Goal: Contribute content: Contribute content

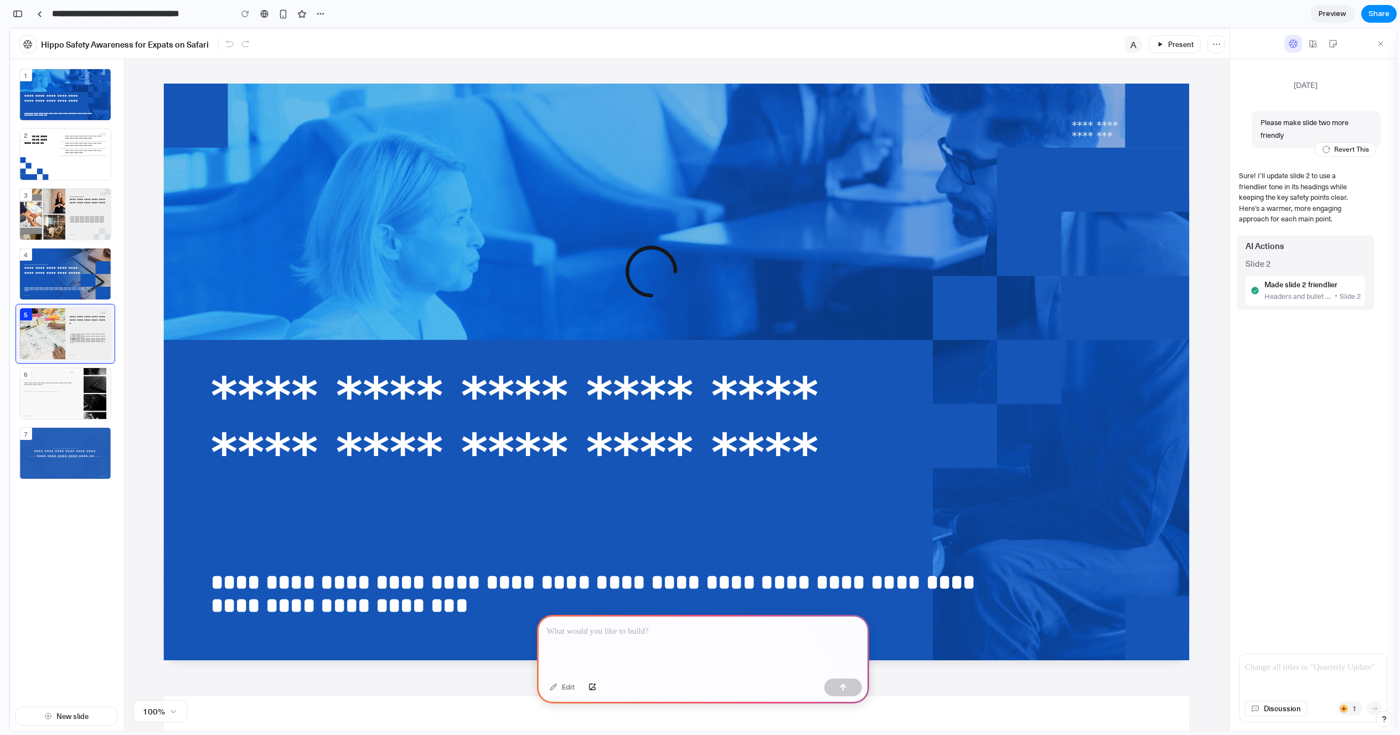
click at [84, 342] on div "5" at bounding box center [65, 333] width 91 height 51
click at [70, 387] on div "6" at bounding box center [65, 393] width 91 height 51
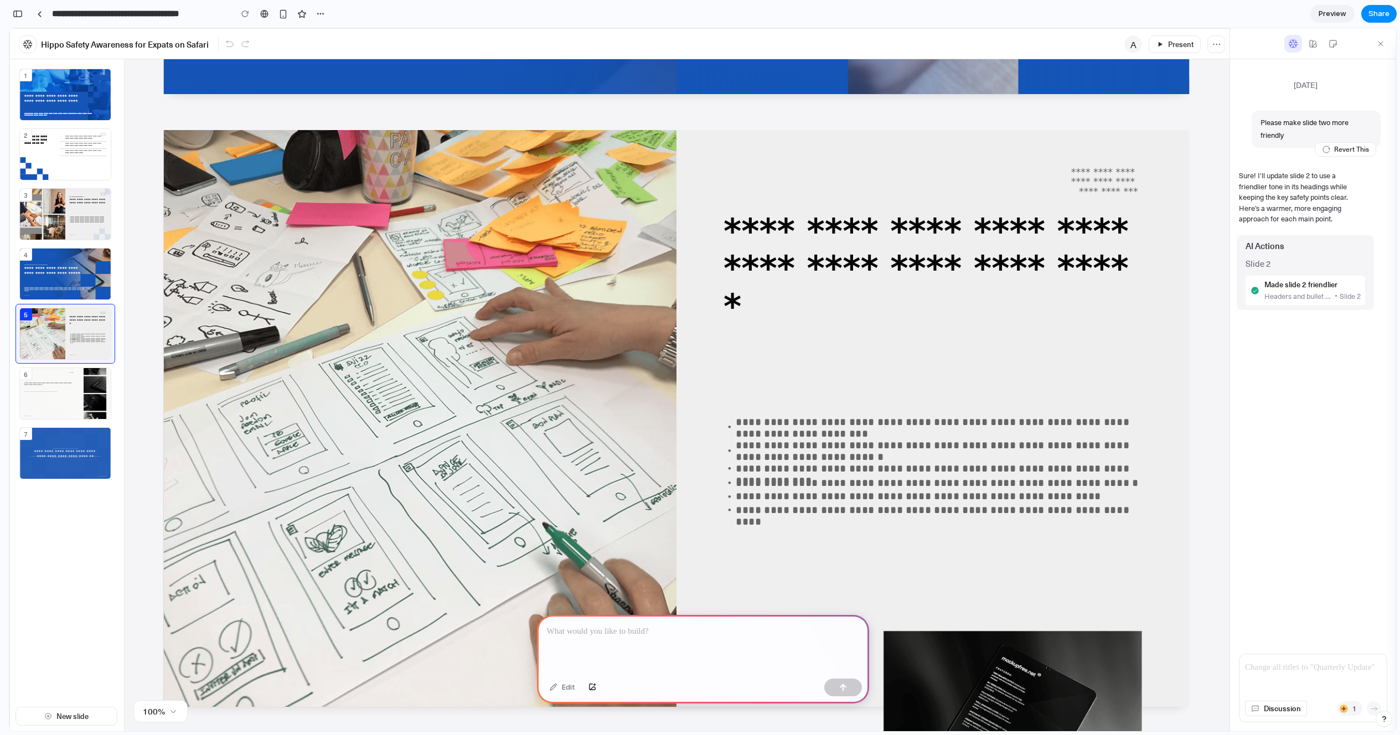
scroll to position [2414, 0]
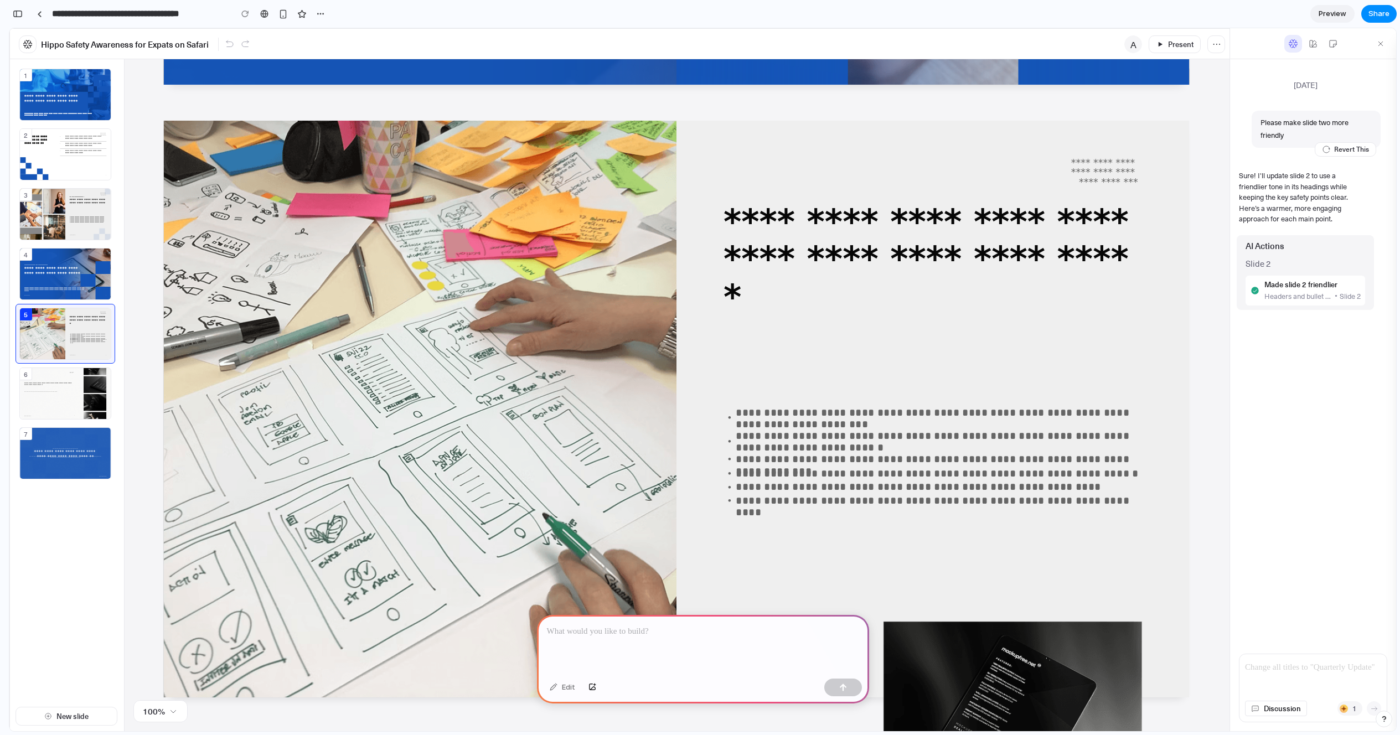
click at [1312, 44] on icon at bounding box center [1313, 44] width 10 height 10
click at [1326, 50] on button at bounding box center [1333, 44] width 18 height 18
click at [232, 46] on icon at bounding box center [230, 44] width 10 height 10
click at [30, 398] on div "6" at bounding box center [65, 393] width 91 height 51
click at [53, 380] on div "6" at bounding box center [65, 393] width 91 height 51
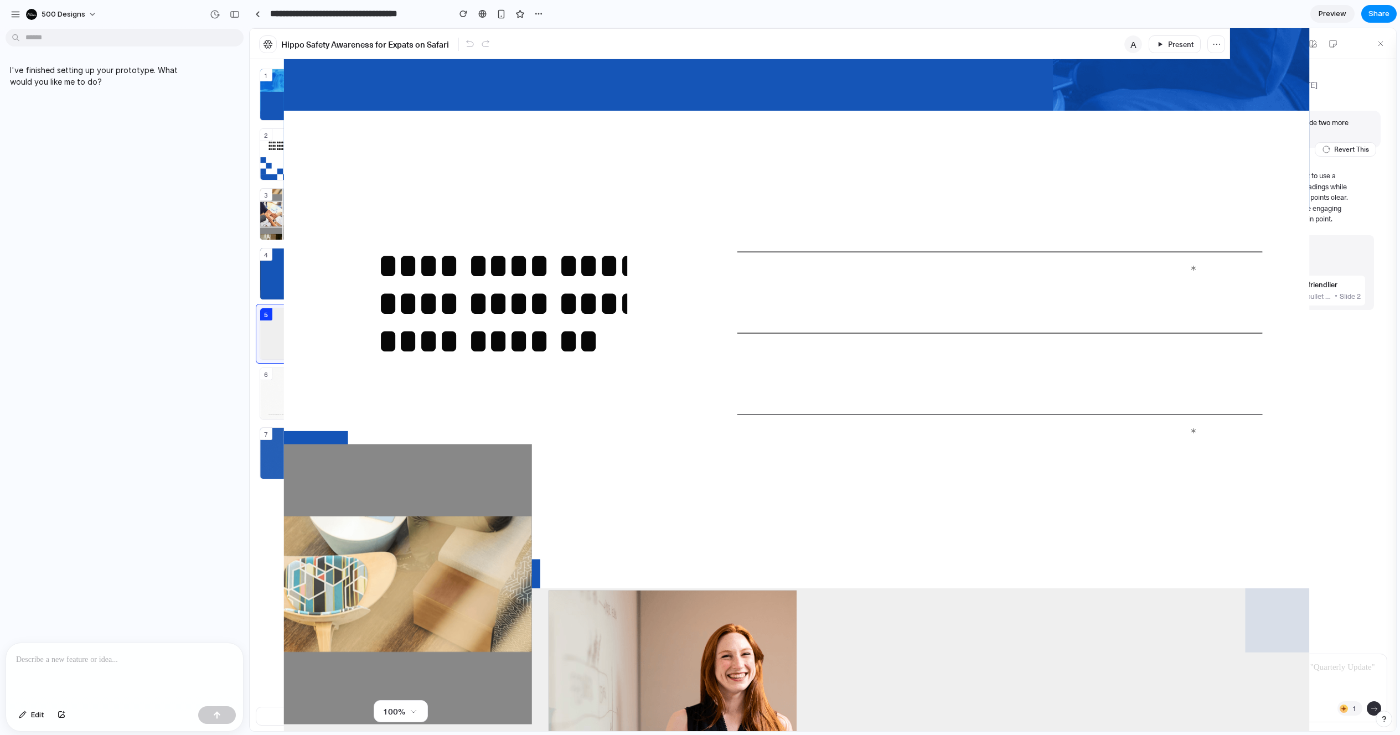
scroll to position [0, 0]
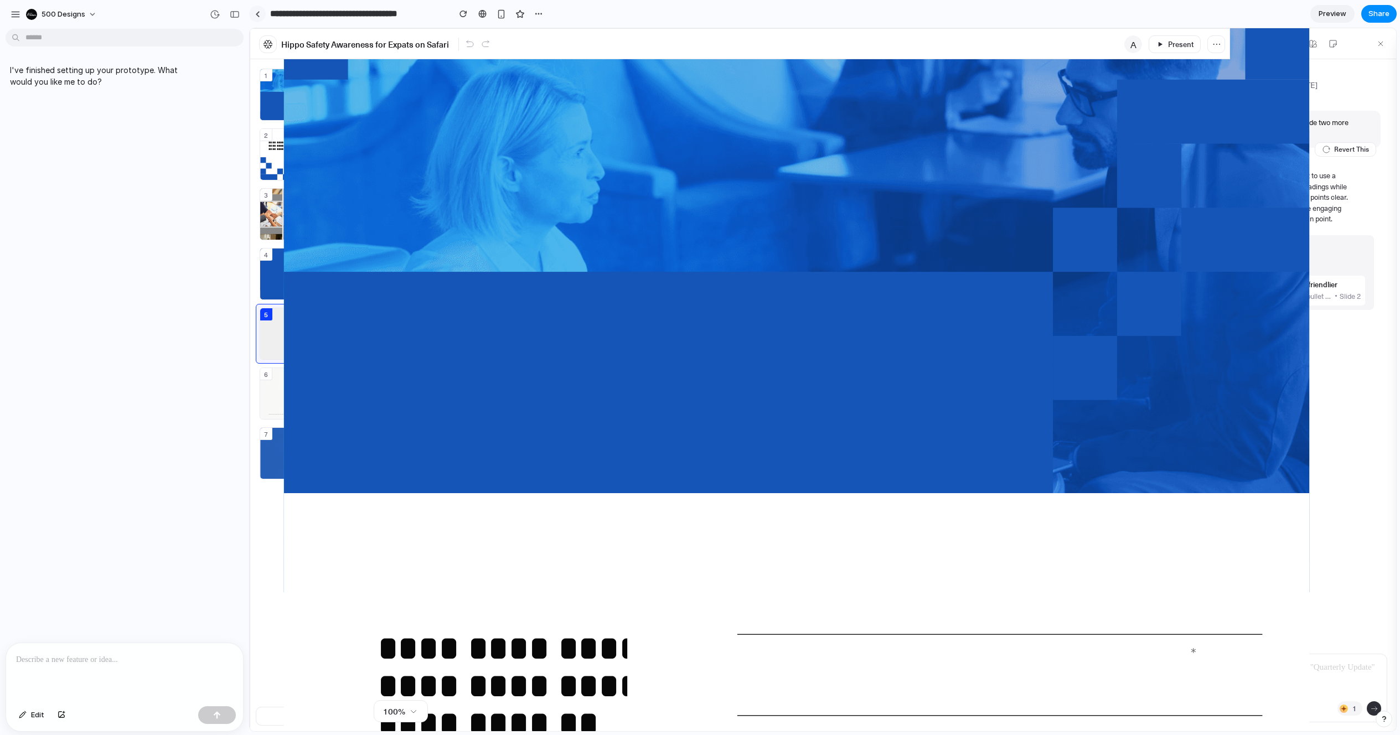
click at [259, 15] on div at bounding box center [257, 14] width 5 height 6
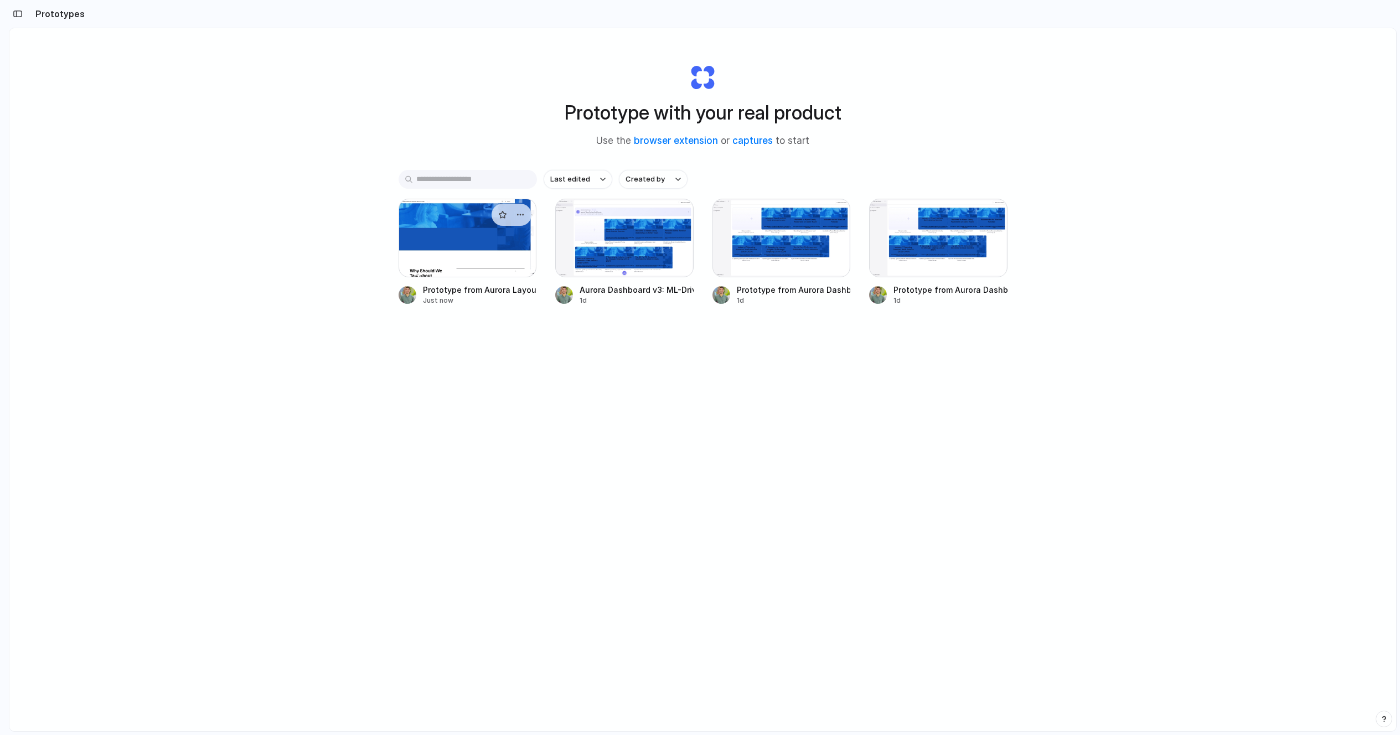
scroll to position [2, 0]
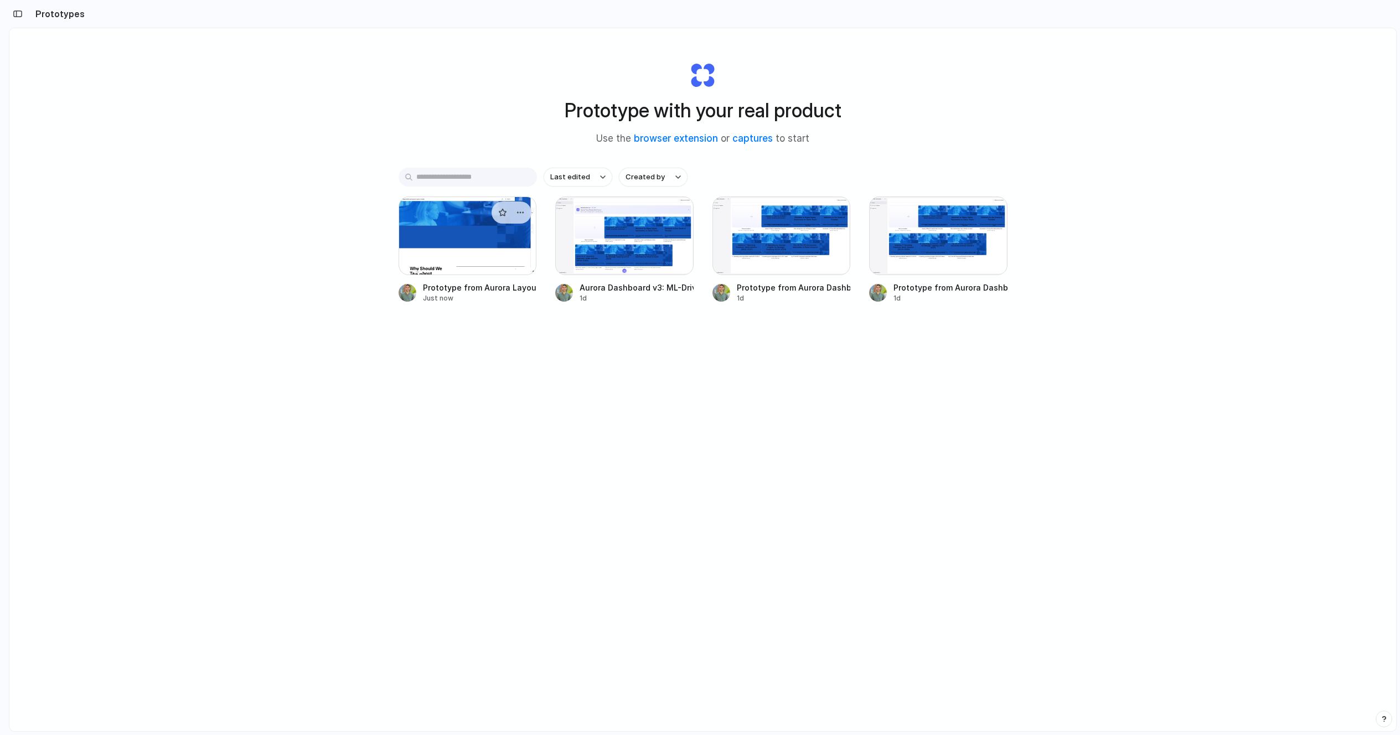
click at [463, 266] on div at bounding box center [468, 236] width 138 height 79
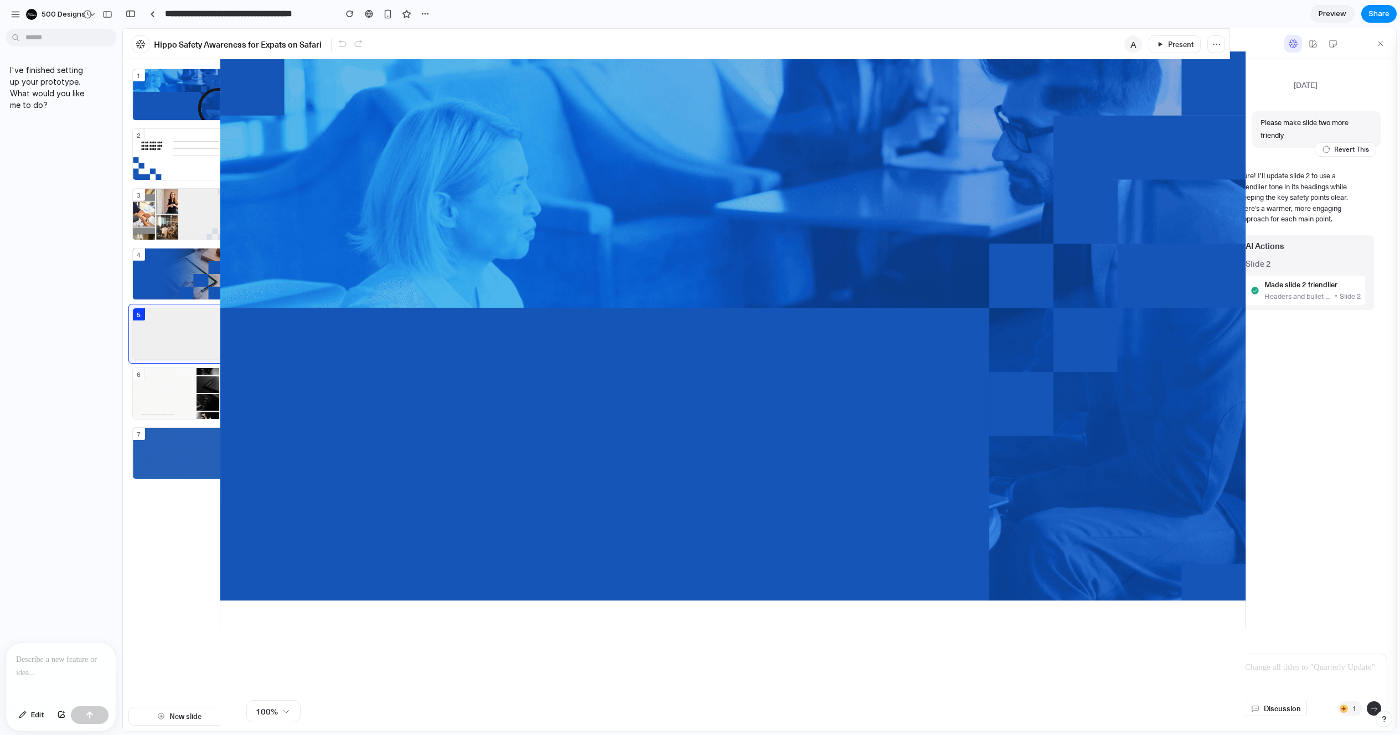
click at [22, 654] on p at bounding box center [61, 659] width 90 height 13
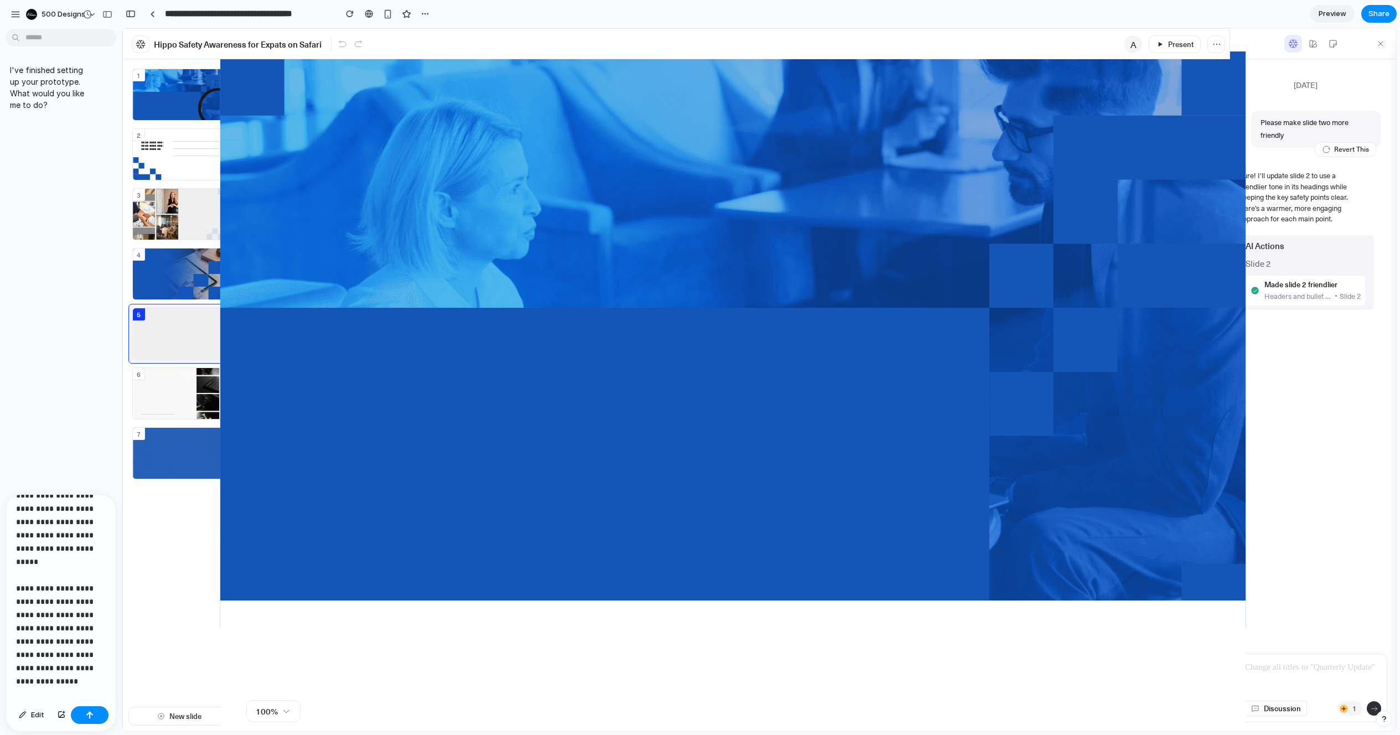
scroll to position [29, 0]
click at [96, 719] on button "button" at bounding box center [90, 715] width 38 height 18
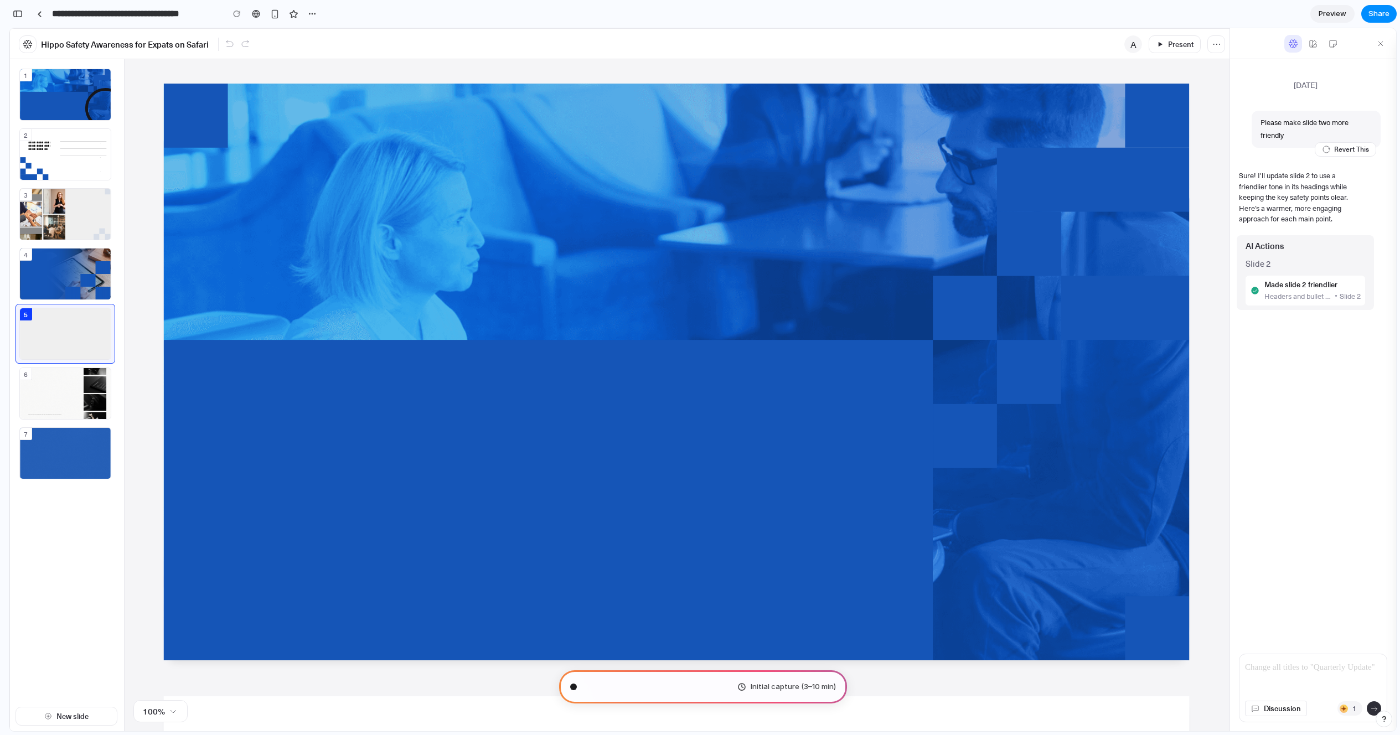
scroll to position [0, 0]
type input "**********"
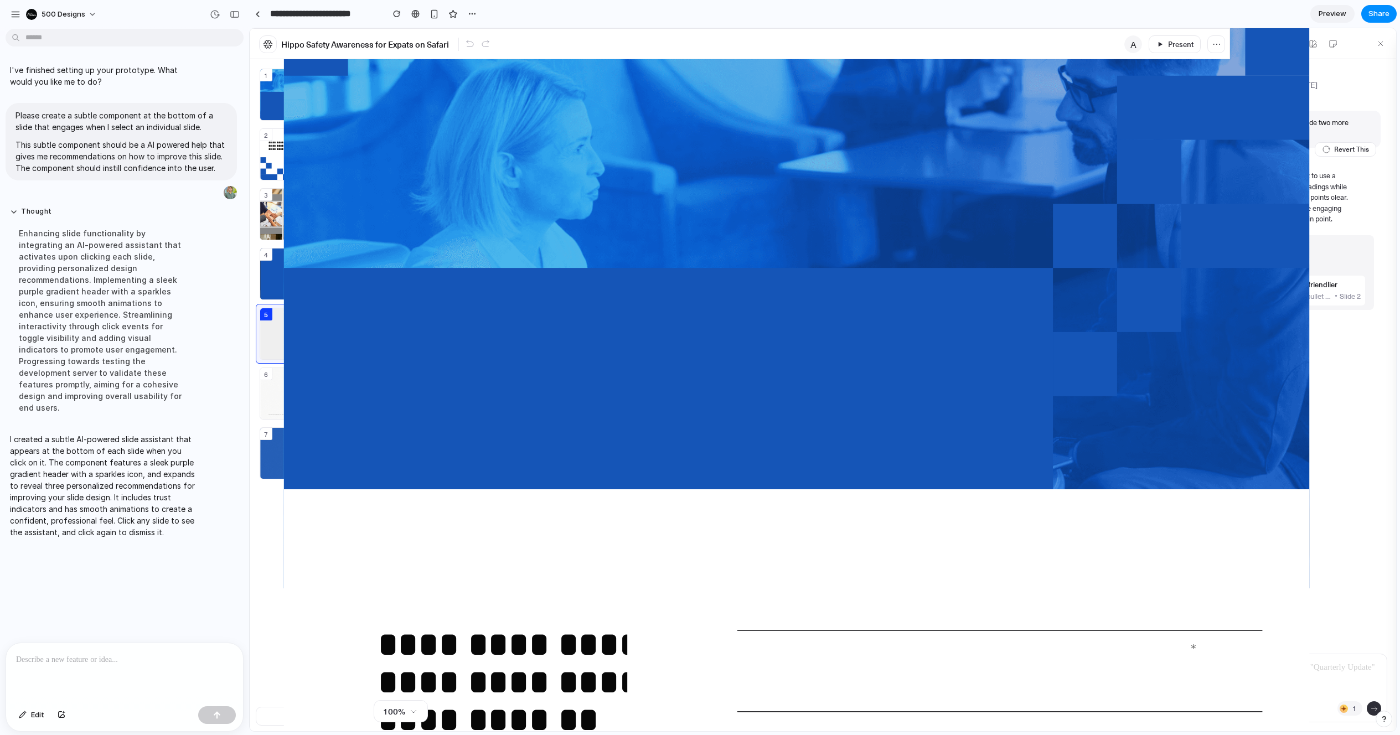
scroll to position [3, 0]
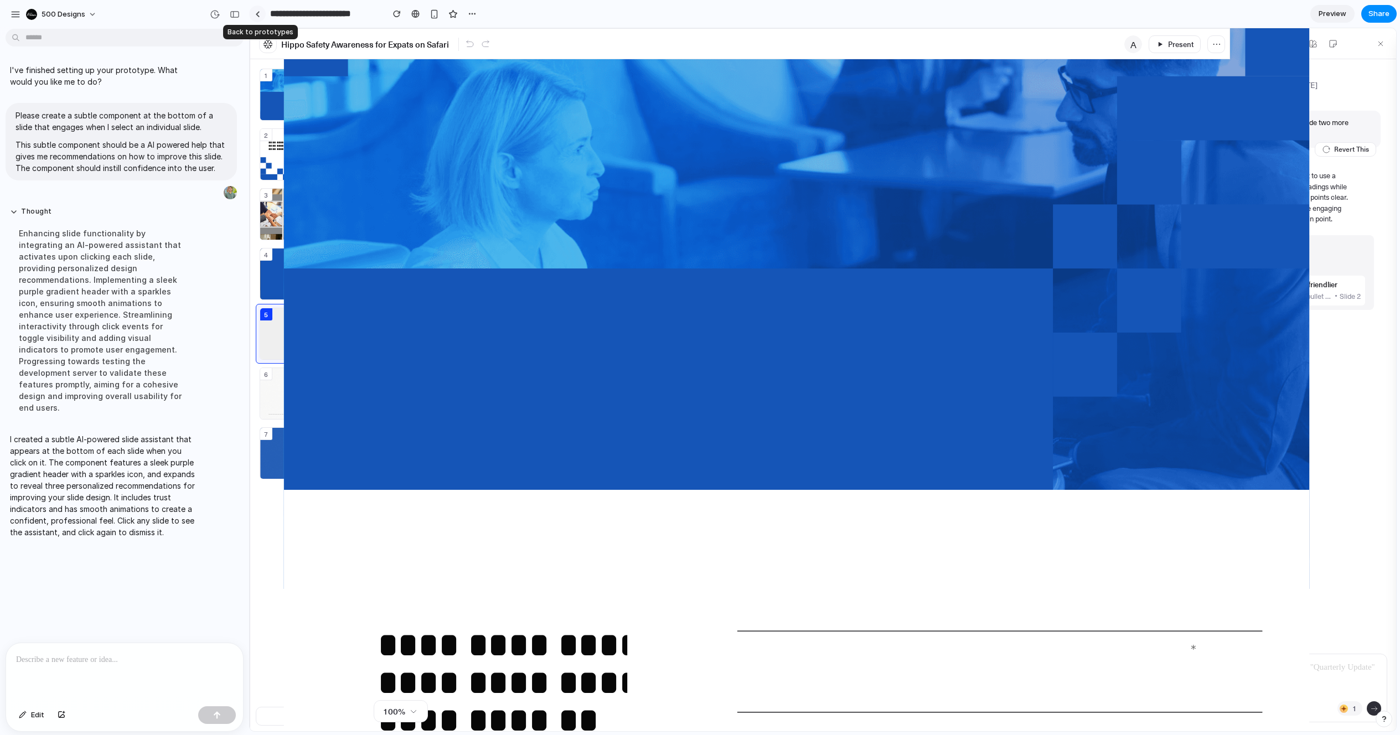
click at [259, 7] on link at bounding box center [257, 14] width 17 height 17
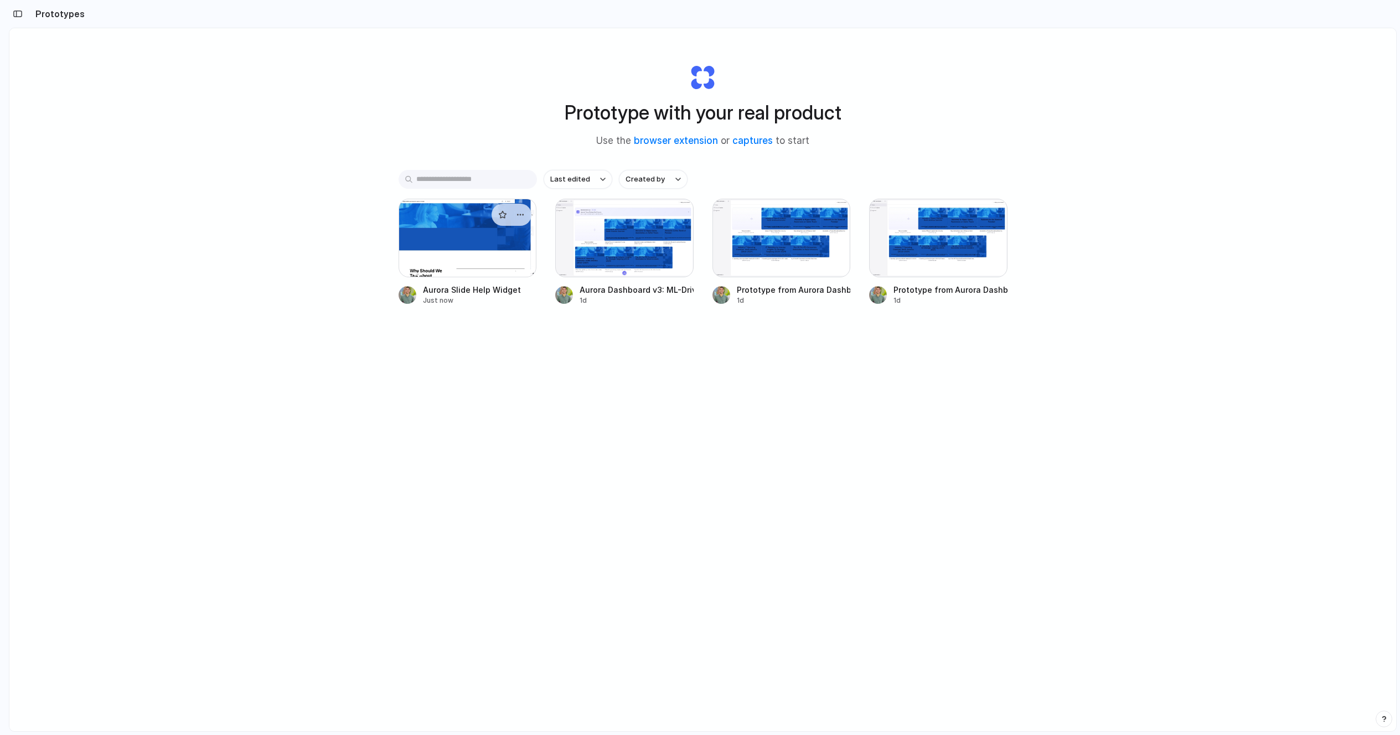
click at [423, 223] on div at bounding box center [468, 238] width 138 height 79
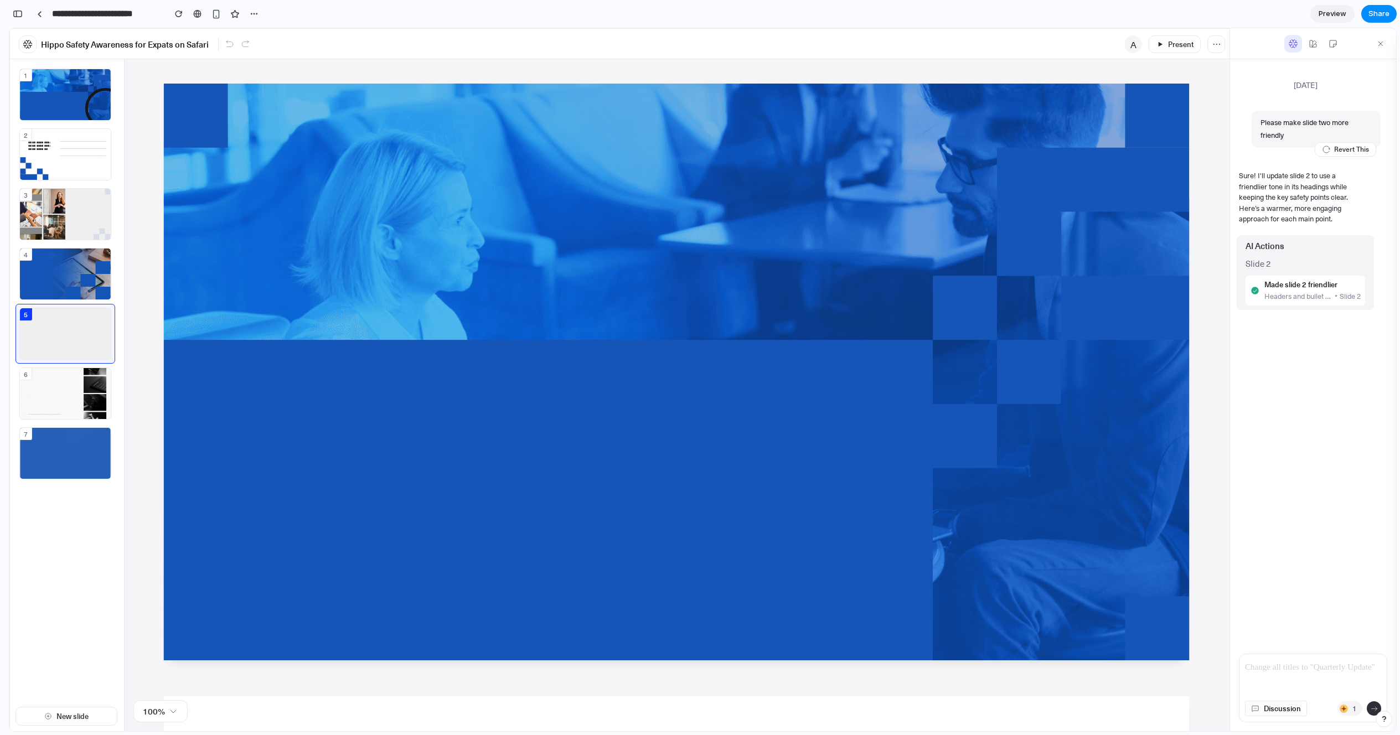
scroll to position [44, 0]
click at [76, 370] on div "6" at bounding box center [65, 393] width 91 height 51
click at [74, 332] on div "5" at bounding box center [65, 333] width 91 height 51
click at [433, 397] on div "**********" at bounding box center [553, 454] width 684 height 170
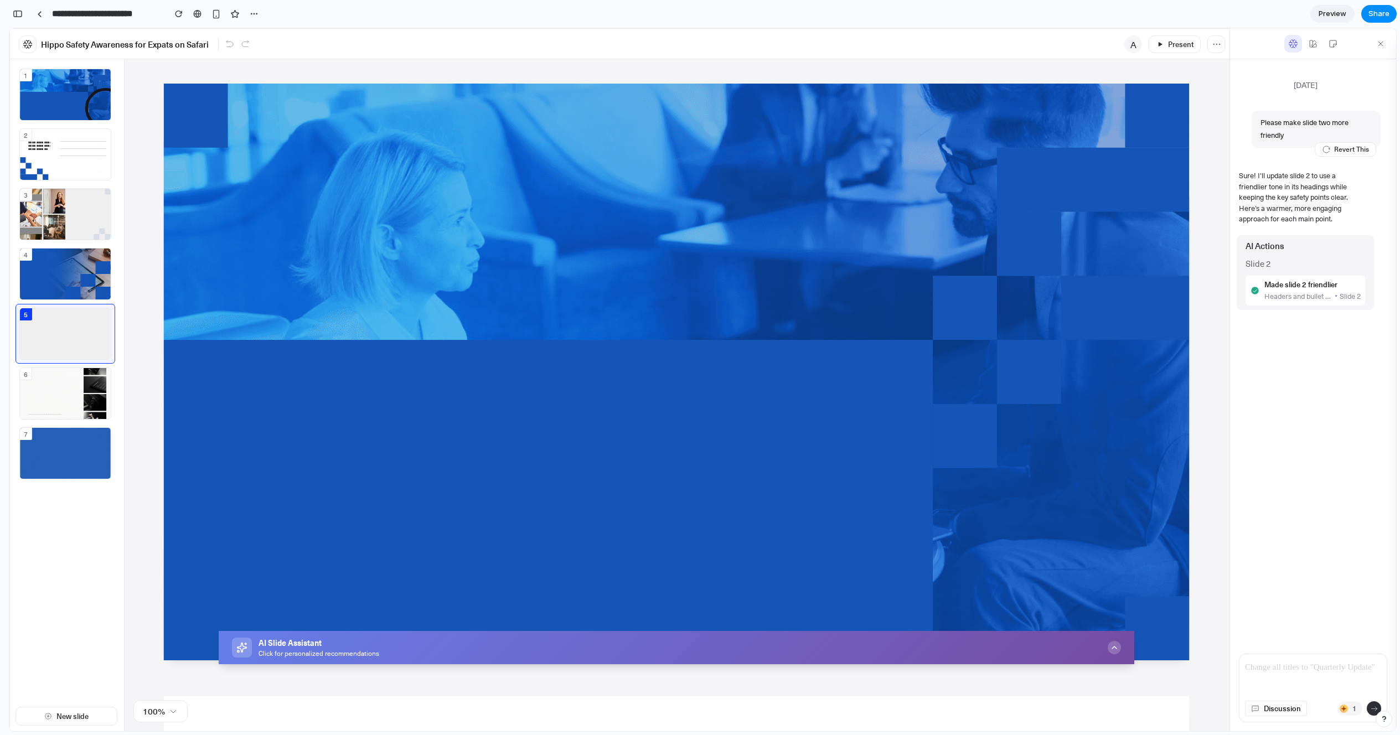
scroll to position [2, 0]
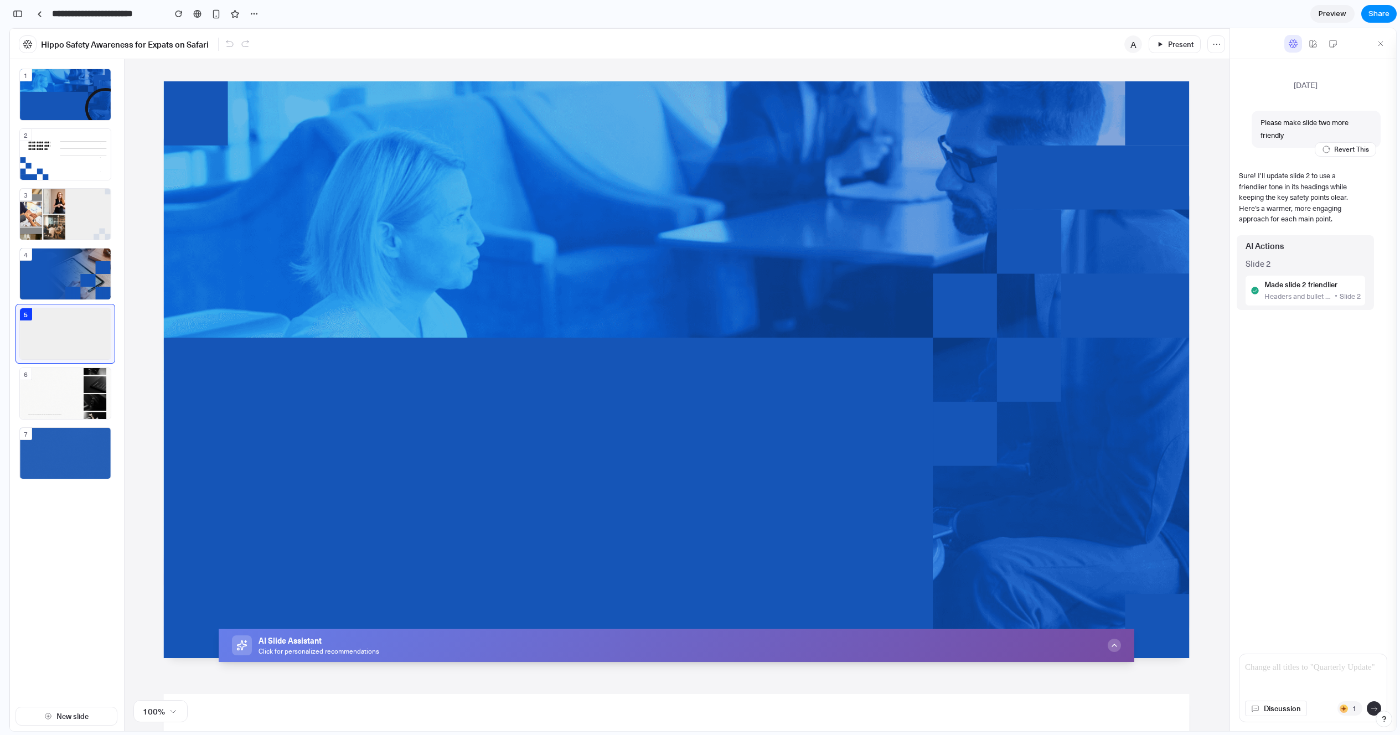
click at [438, 645] on button "AI Slide Assistant Click for personalized recommendations" at bounding box center [677, 645] width 916 height 33
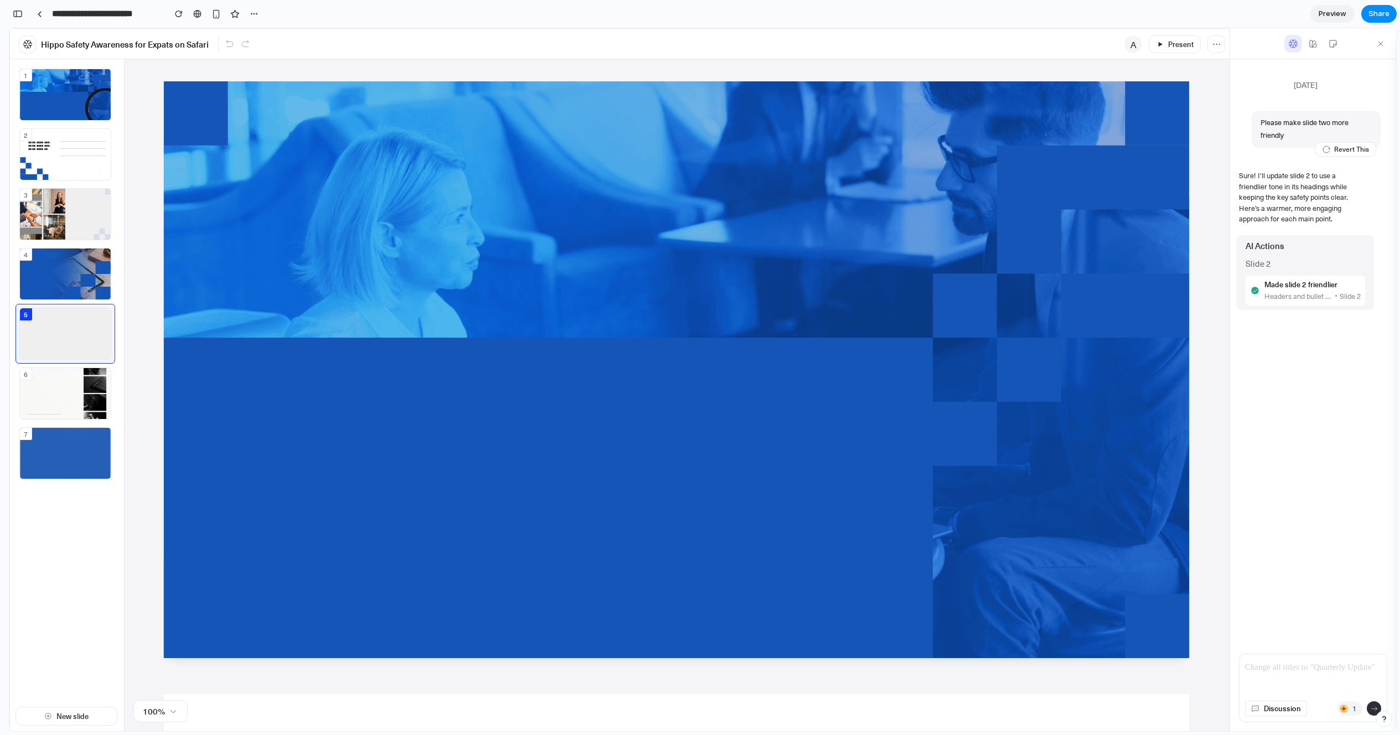
click at [435, 587] on div "**********" at bounding box center [621, 598] width 820 height 60
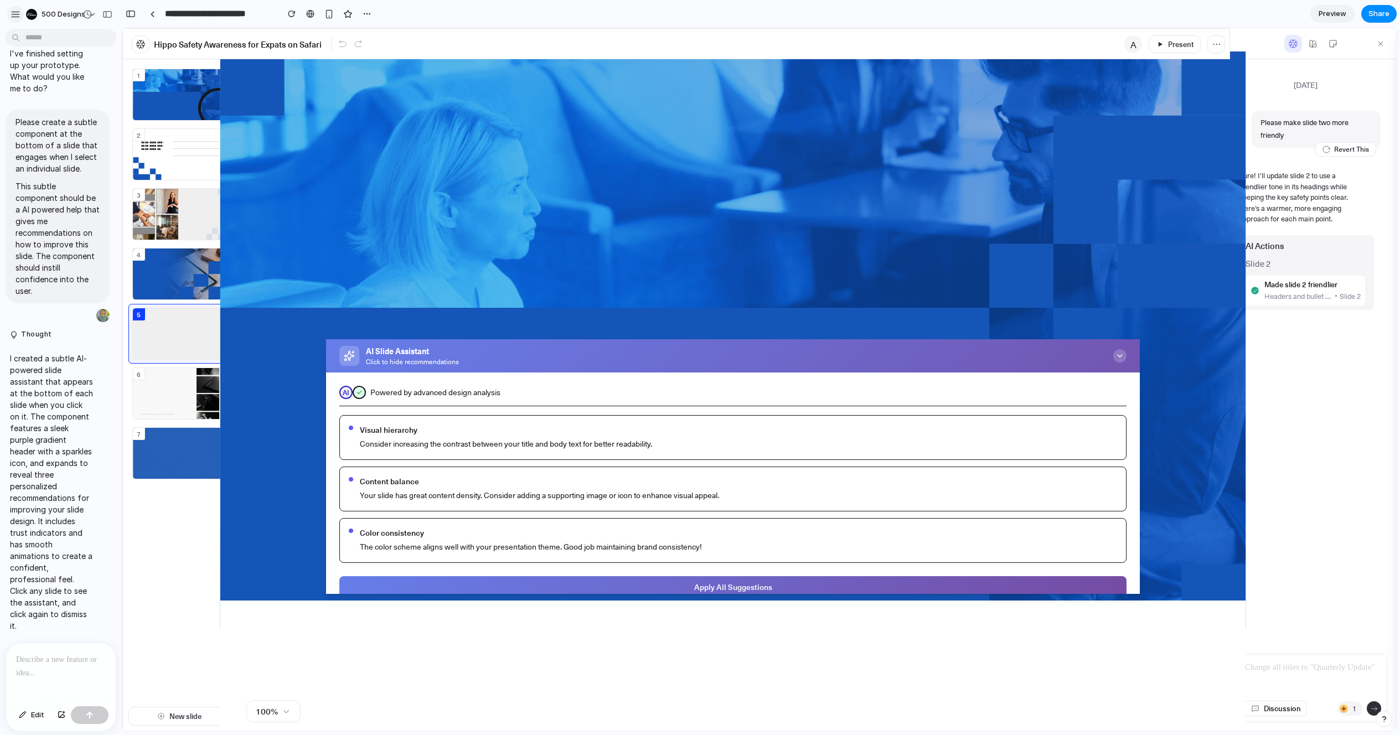
scroll to position [0, 0]
click at [63, 664] on div at bounding box center [61, 672] width 110 height 59
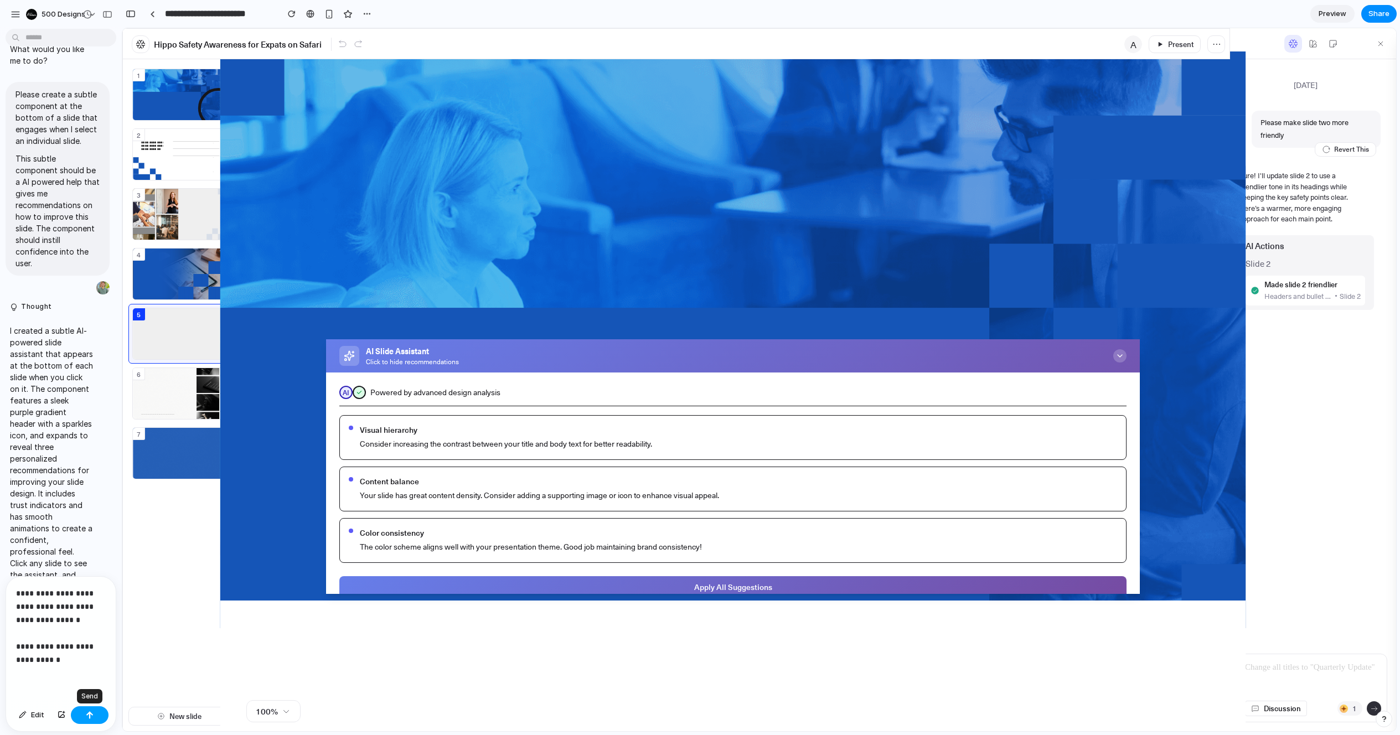
click at [90, 708] on button "button" at bounding box center [90, 715] width 38 height 18
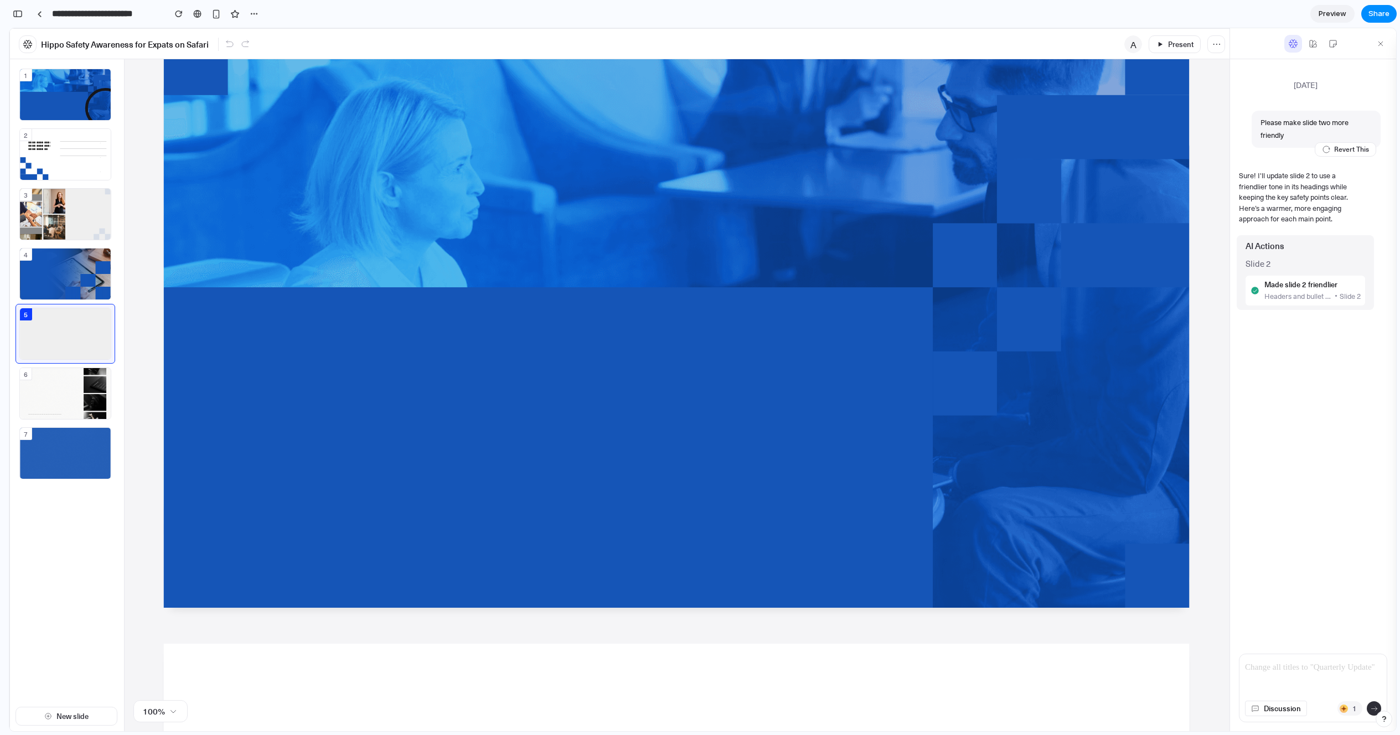
scroll to position [135, 0]
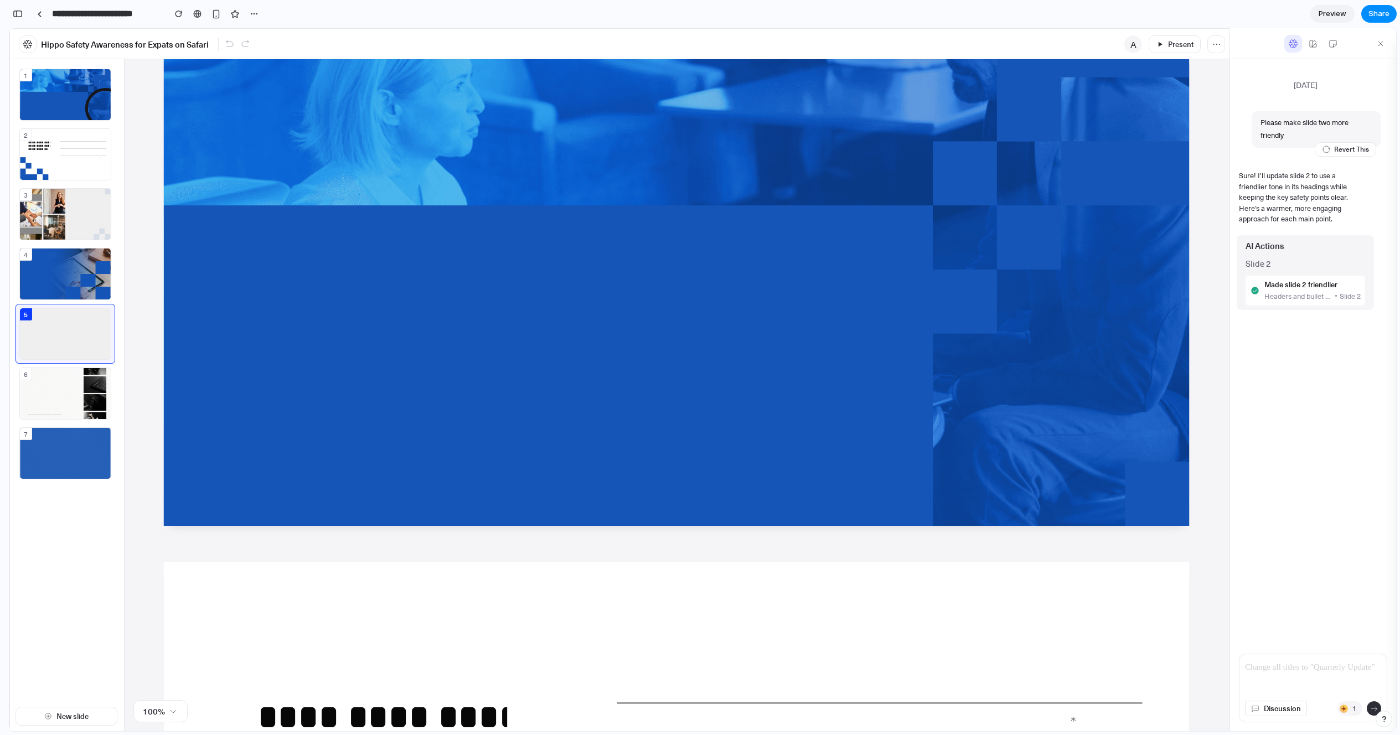
click at [390, 436] on div "**********" at bounding box center [621, 466] width 820 height 60
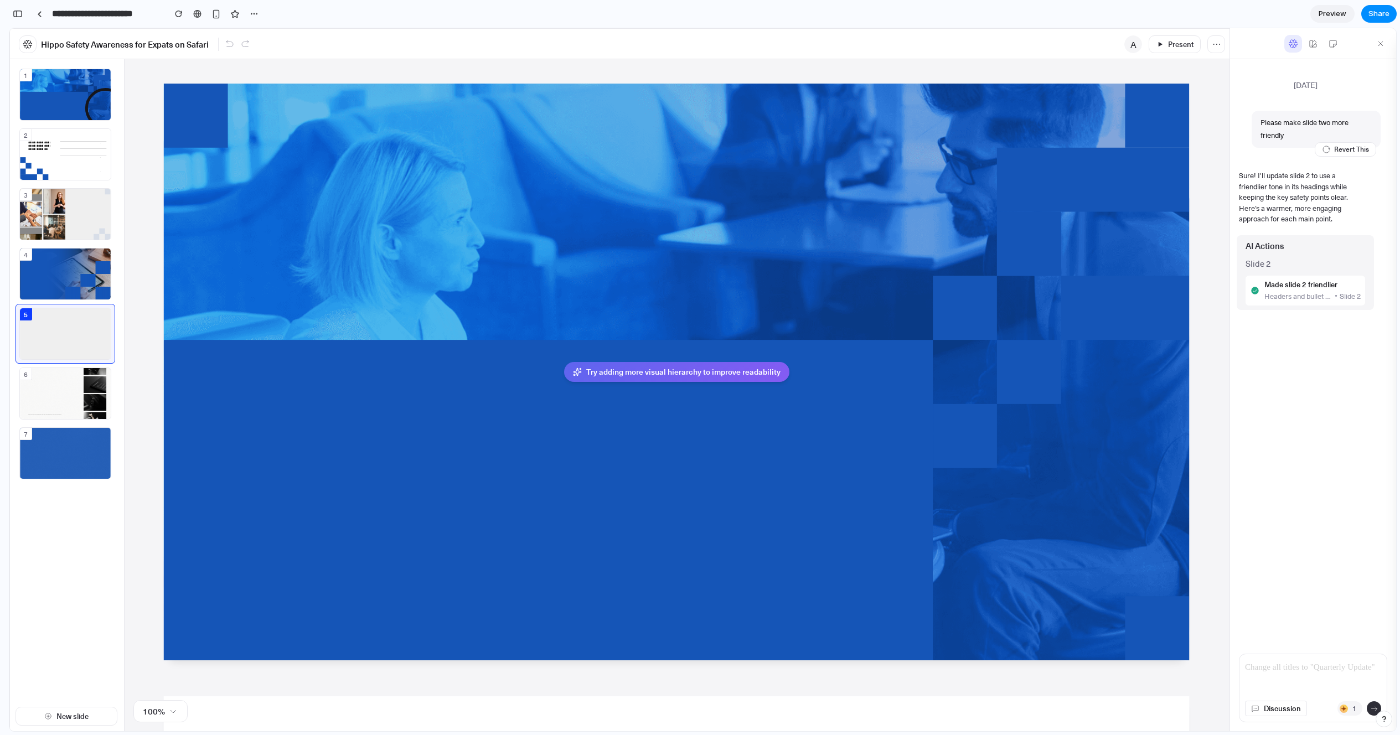
click at [64, 277] on div "4" at bounding box center [65, 274] width 91 height 51
click at [65, 203] on div "3" at bounding box center [65, 214] width 91 height 51
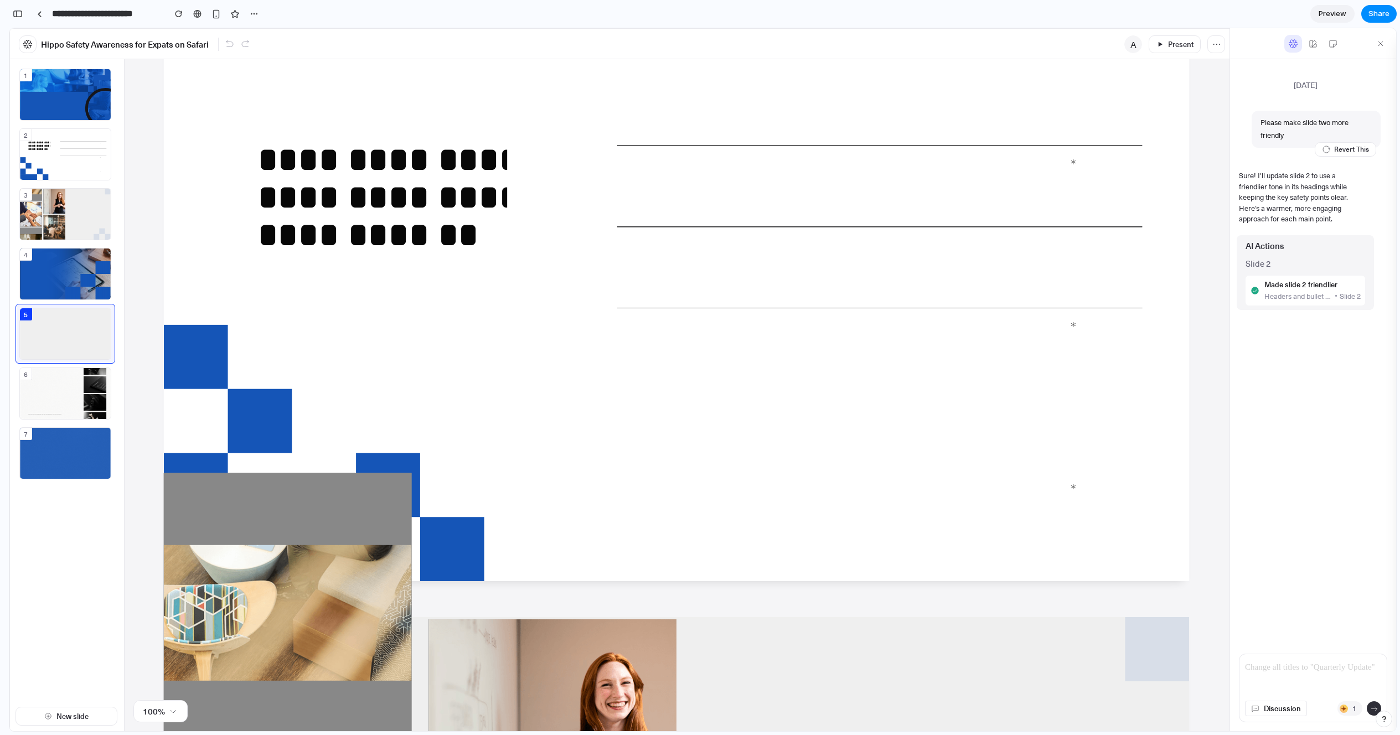
click at [552, 363] on div at bounding box center [676, 292] width 1025 height 577
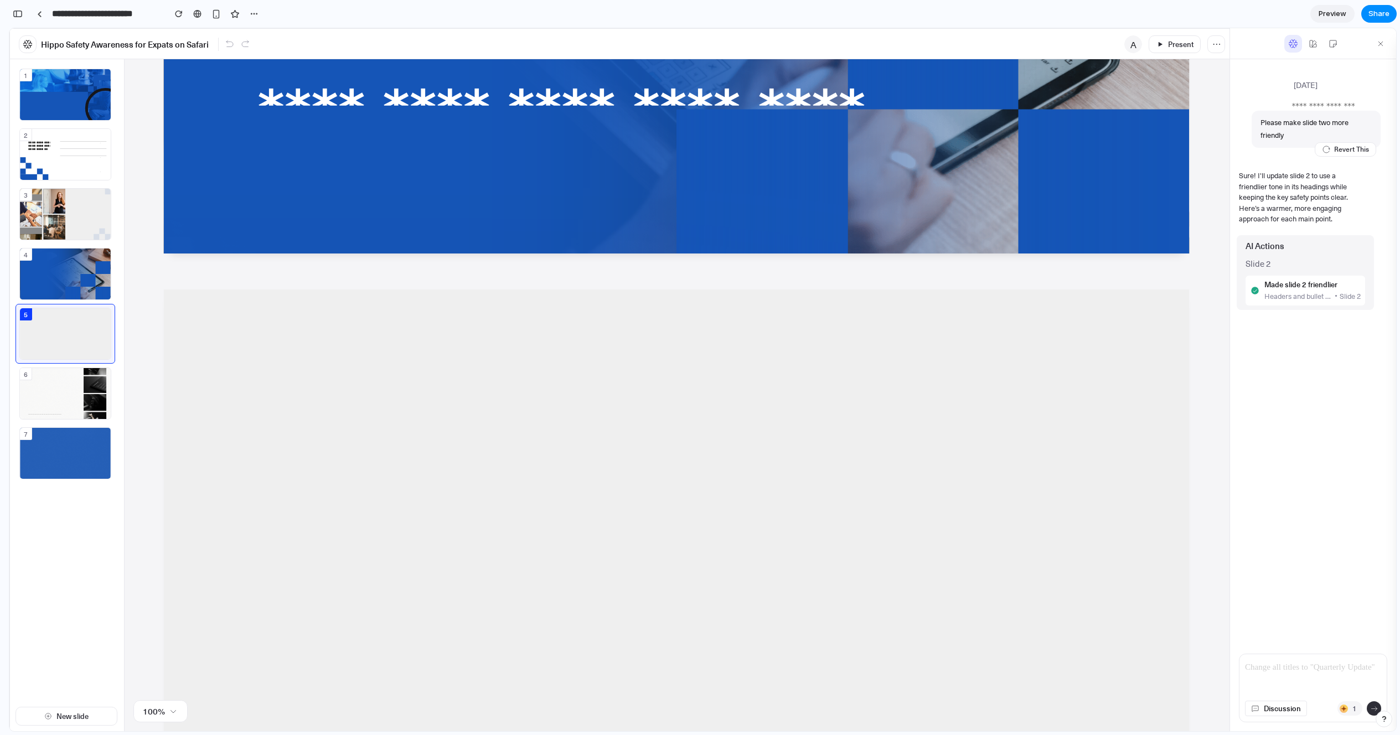
scroll to position [2391, 0]
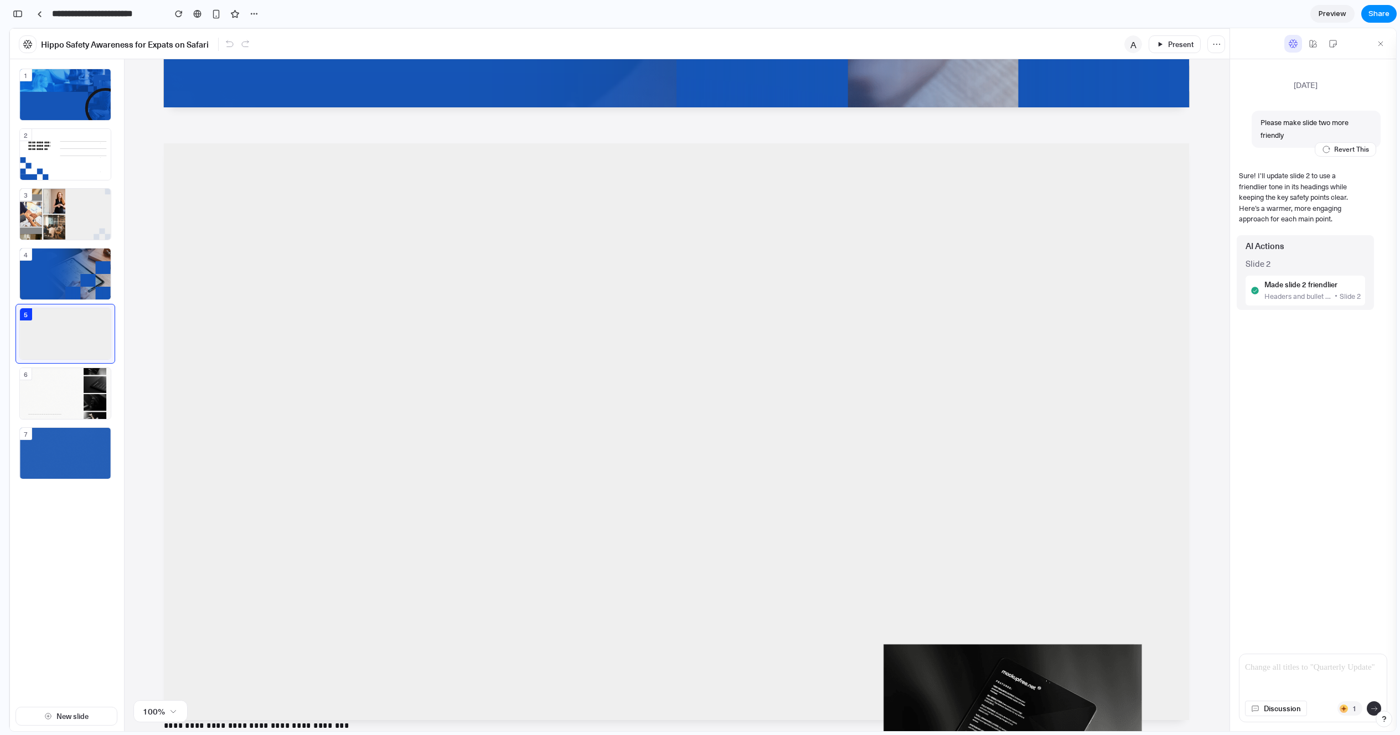
click at [551, 373] on div at bounding box center [676, 431] width 1025 height 577
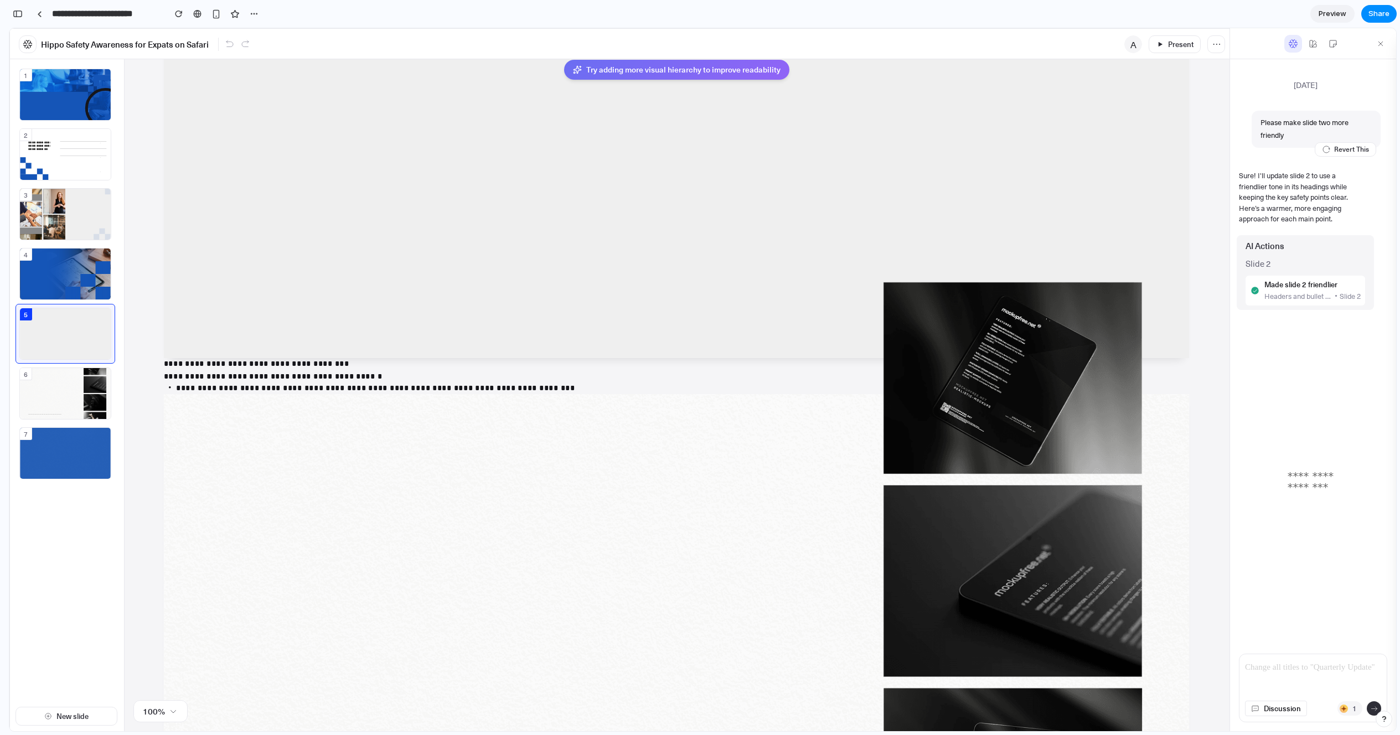
scroll to position [2852, 0]
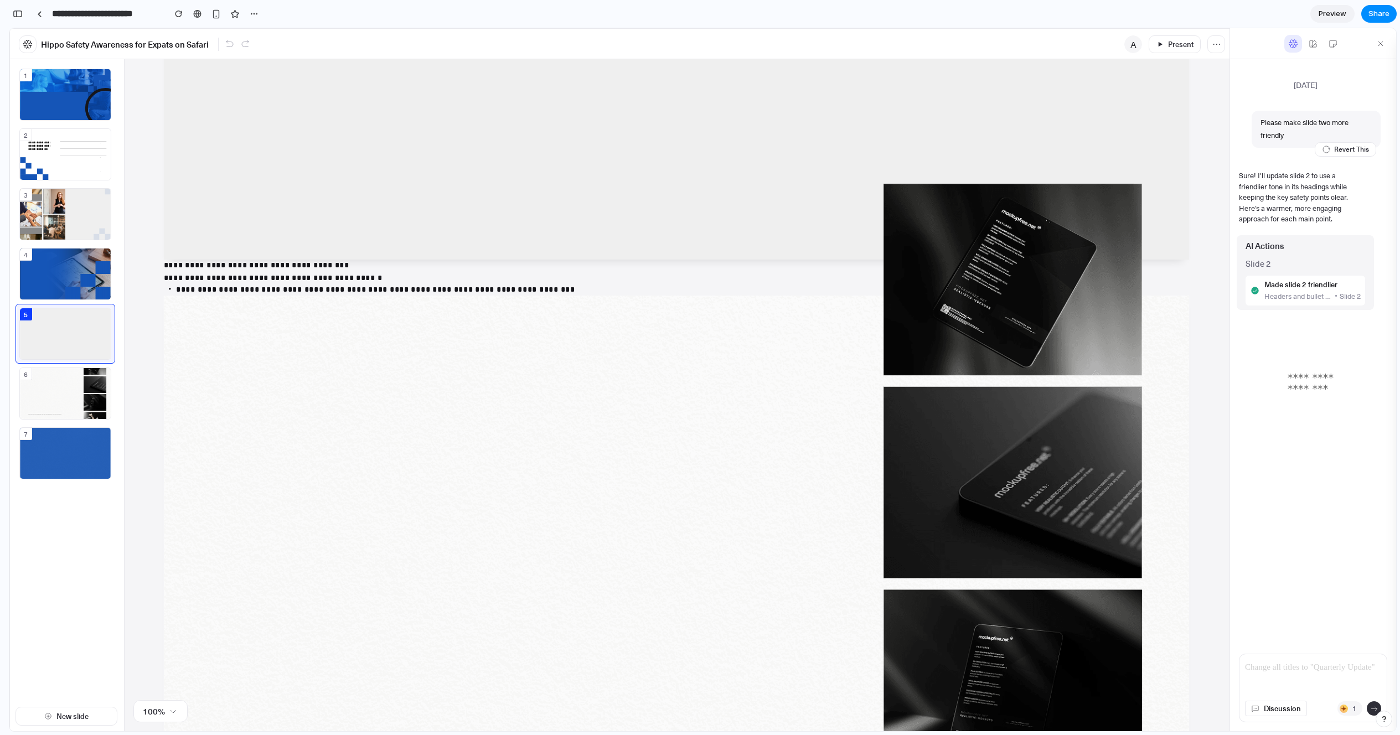
click at [587, 400] on img at bounding box center [676, 583] width 1025 height 577
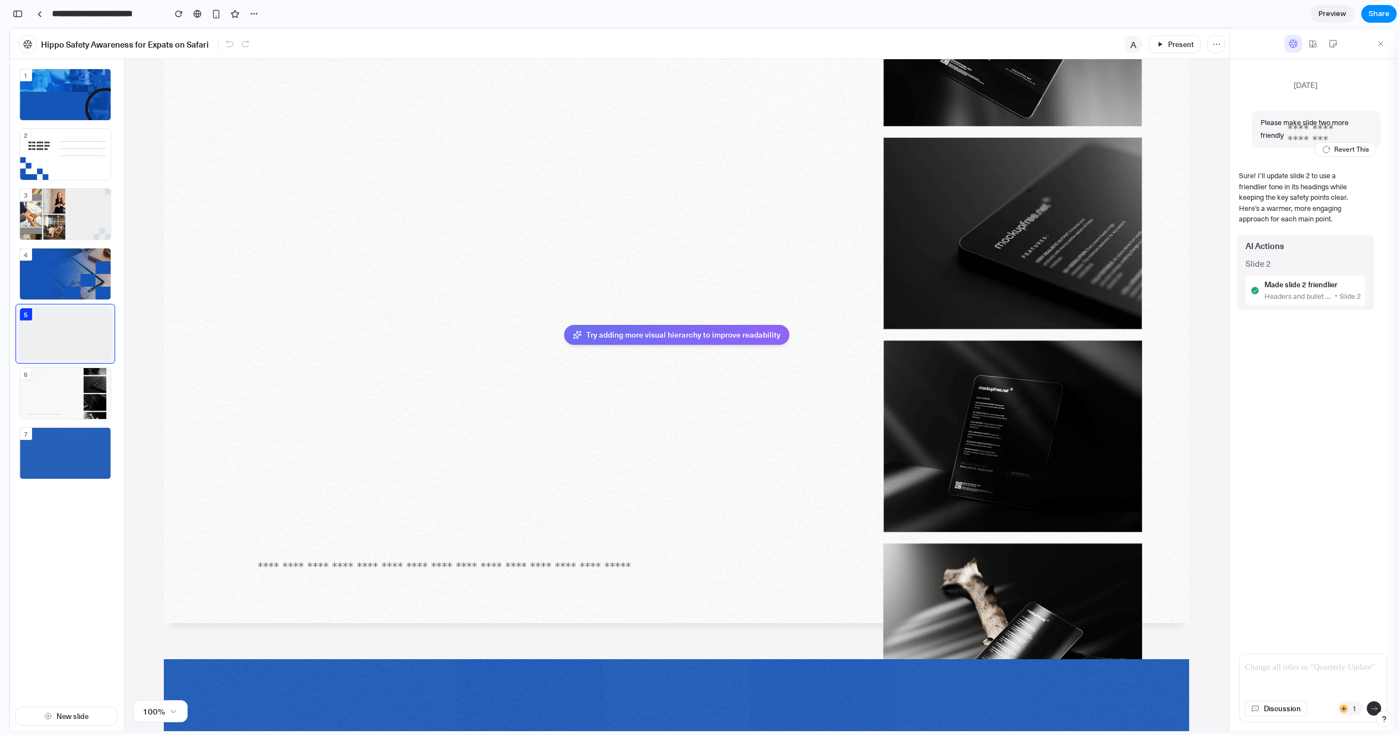
scroll to position [3082, 0]
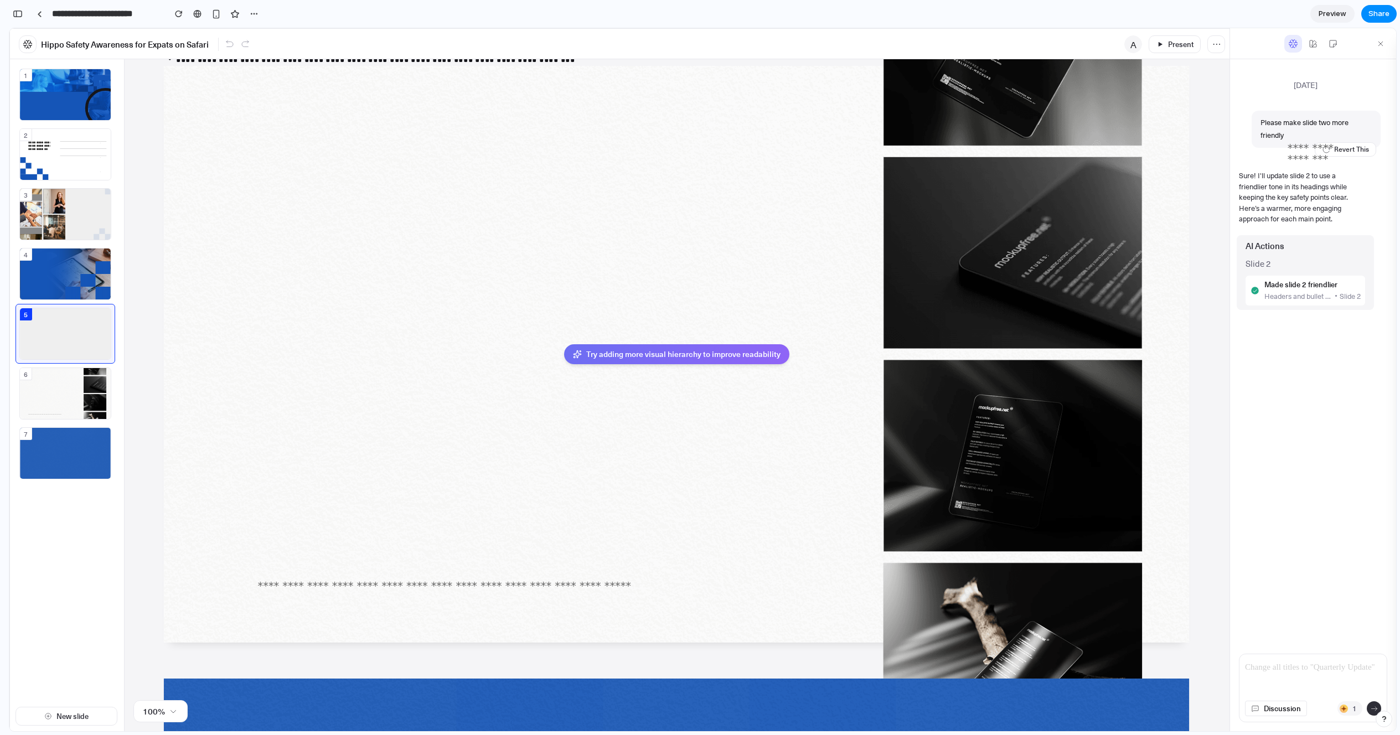
click at [615, 340] on div "**********" at bounding box center [500, 447] width 578 height 250
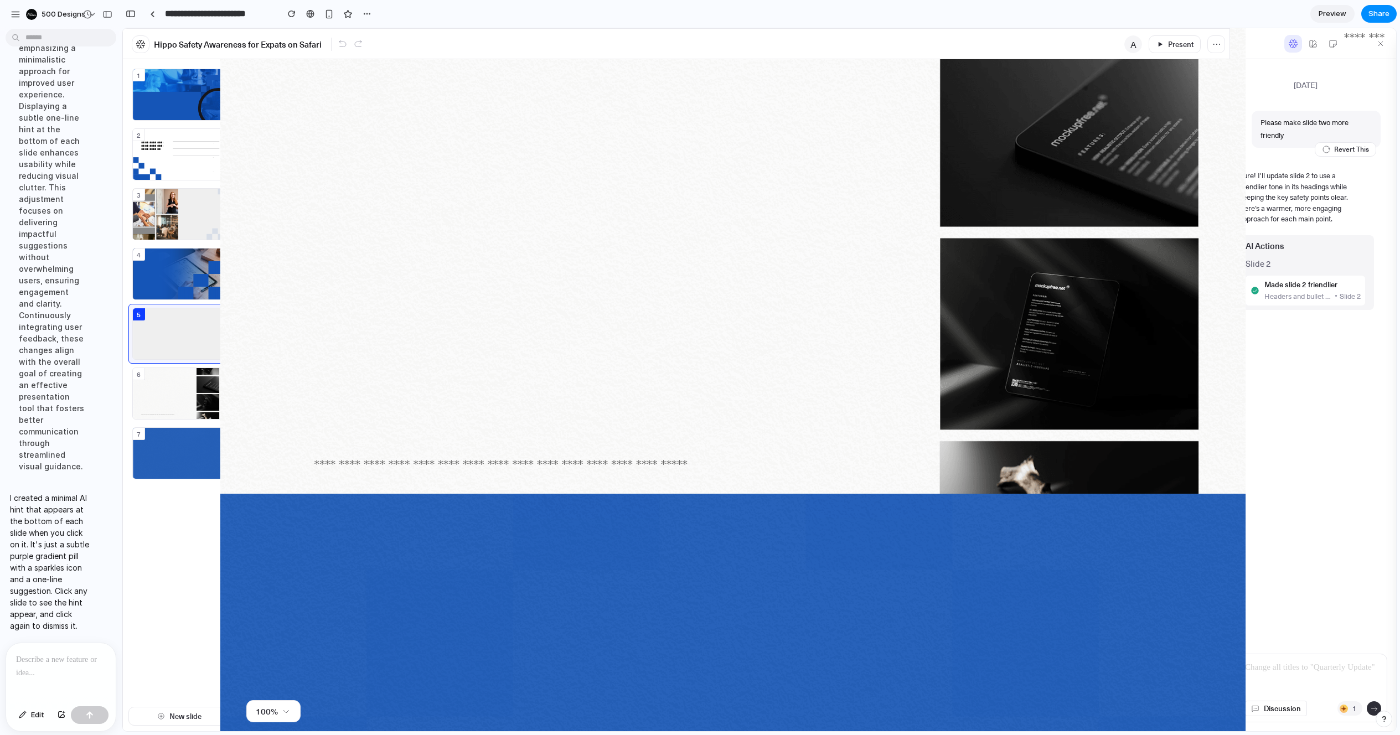
scroll to position [2751, 0]
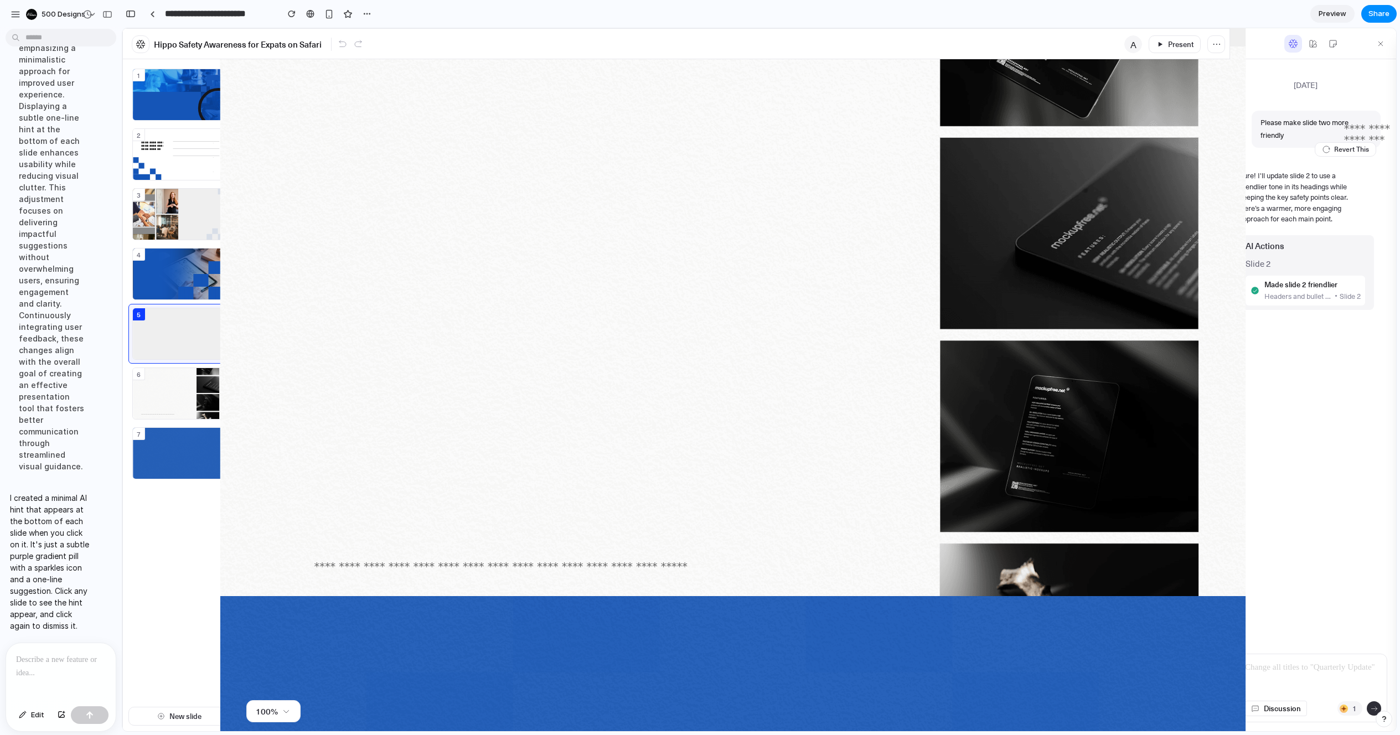
click at [48, 656] on p at bounding box center [58, 659] width 85 height 13
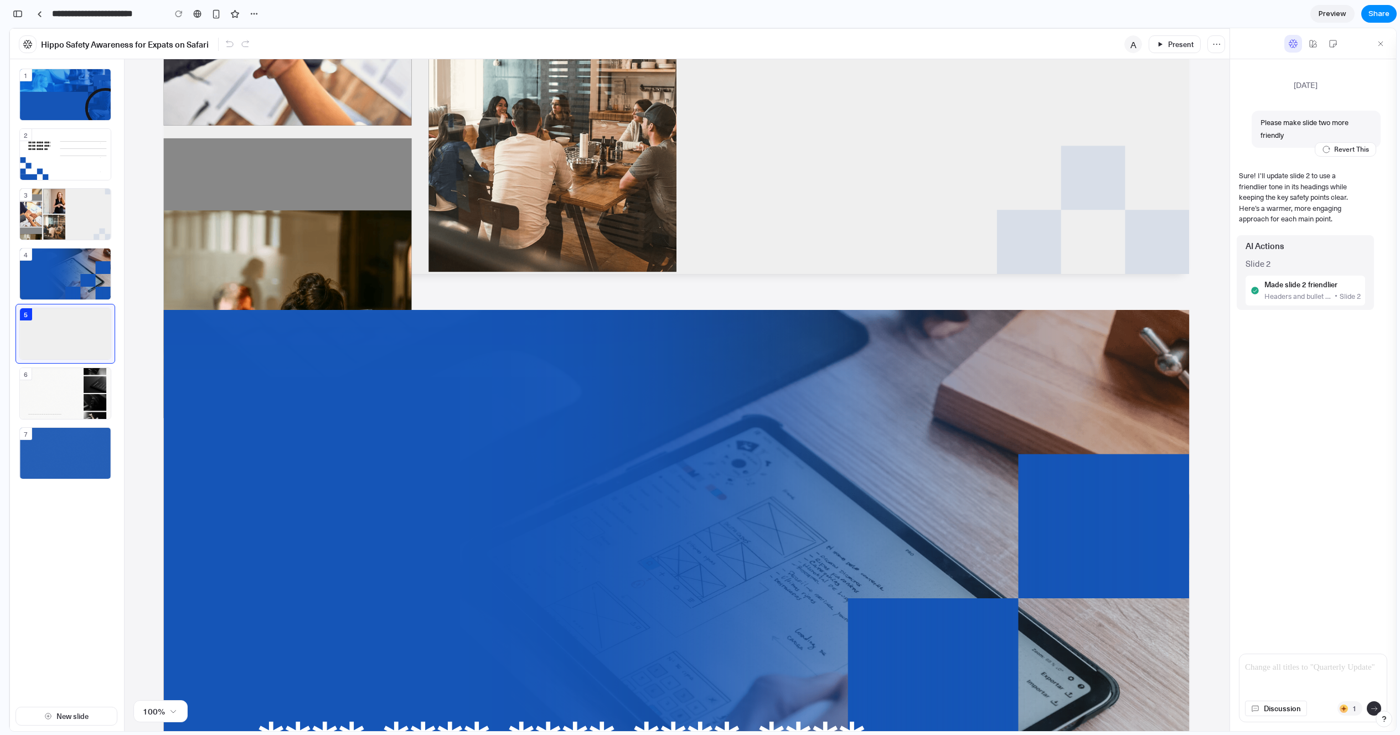
scroll to position [0, 0]
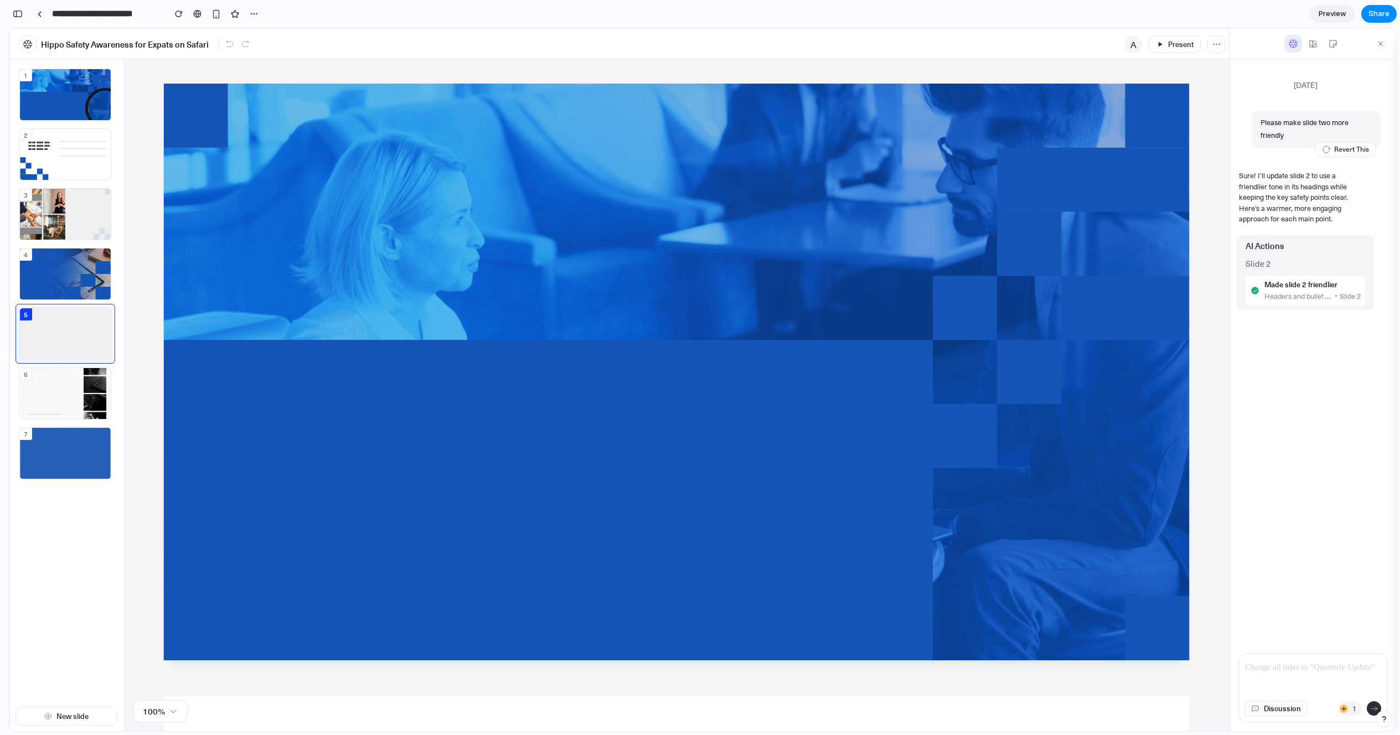
click at [662, 258] on img at bounding box center [676, 371] width 1025 height 577
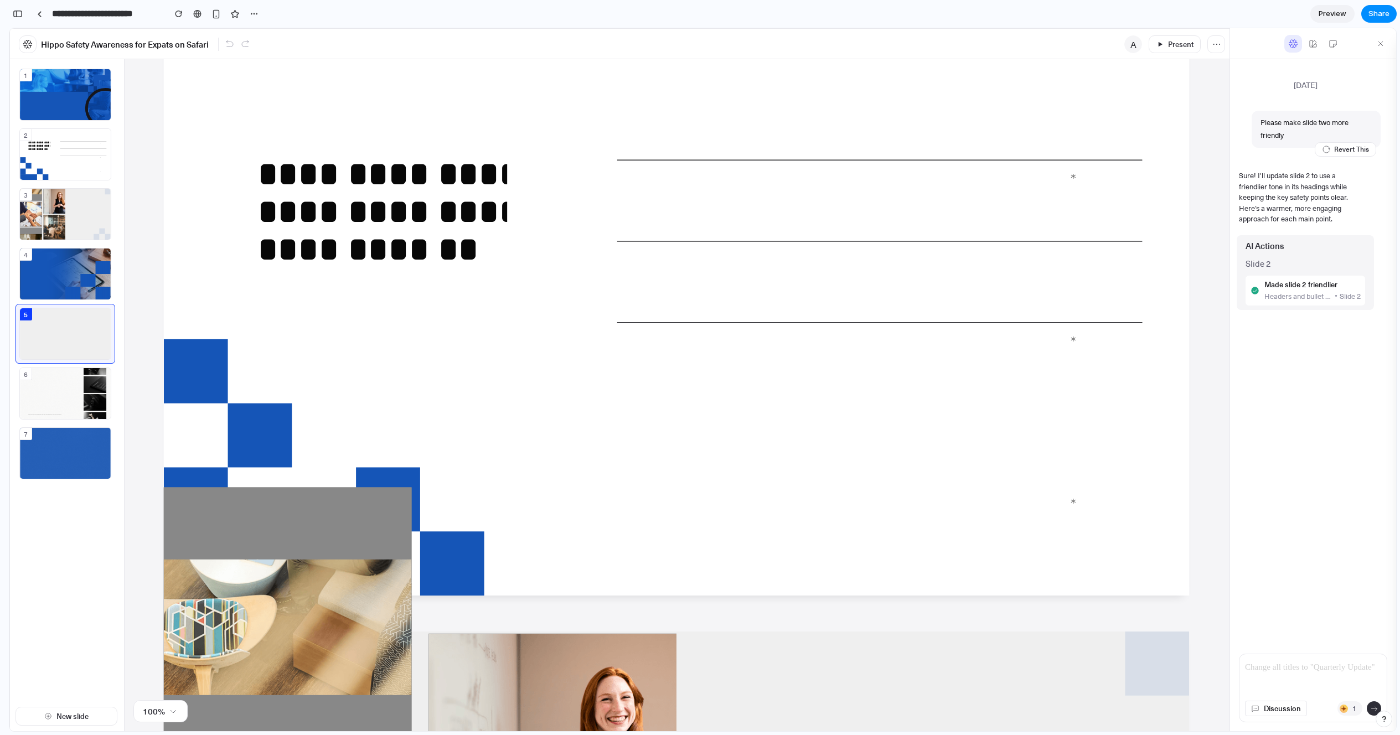
click at [638, 306] on div at bounding box center [676, 306] width 1025 height 577
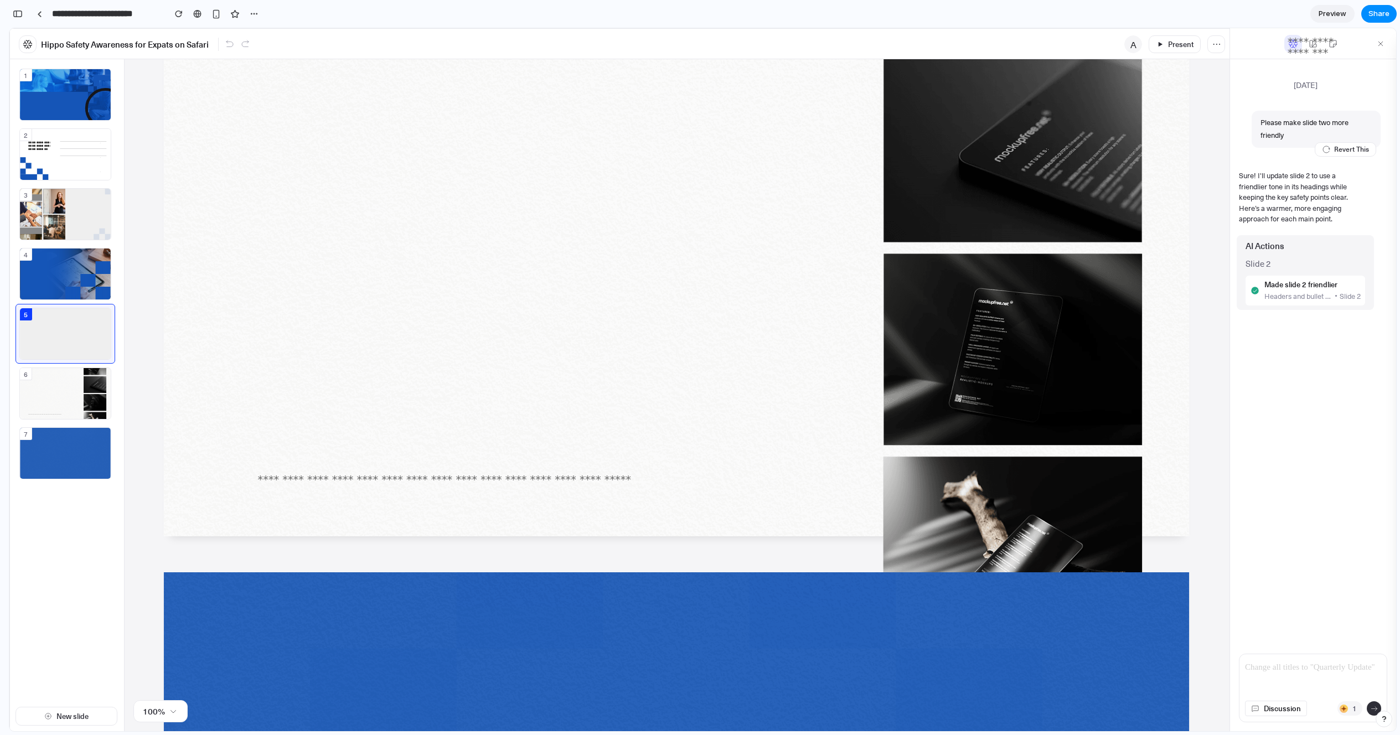
click at [619, 285] on div "**********" at bounding box center [500, 341] width 578 height 250
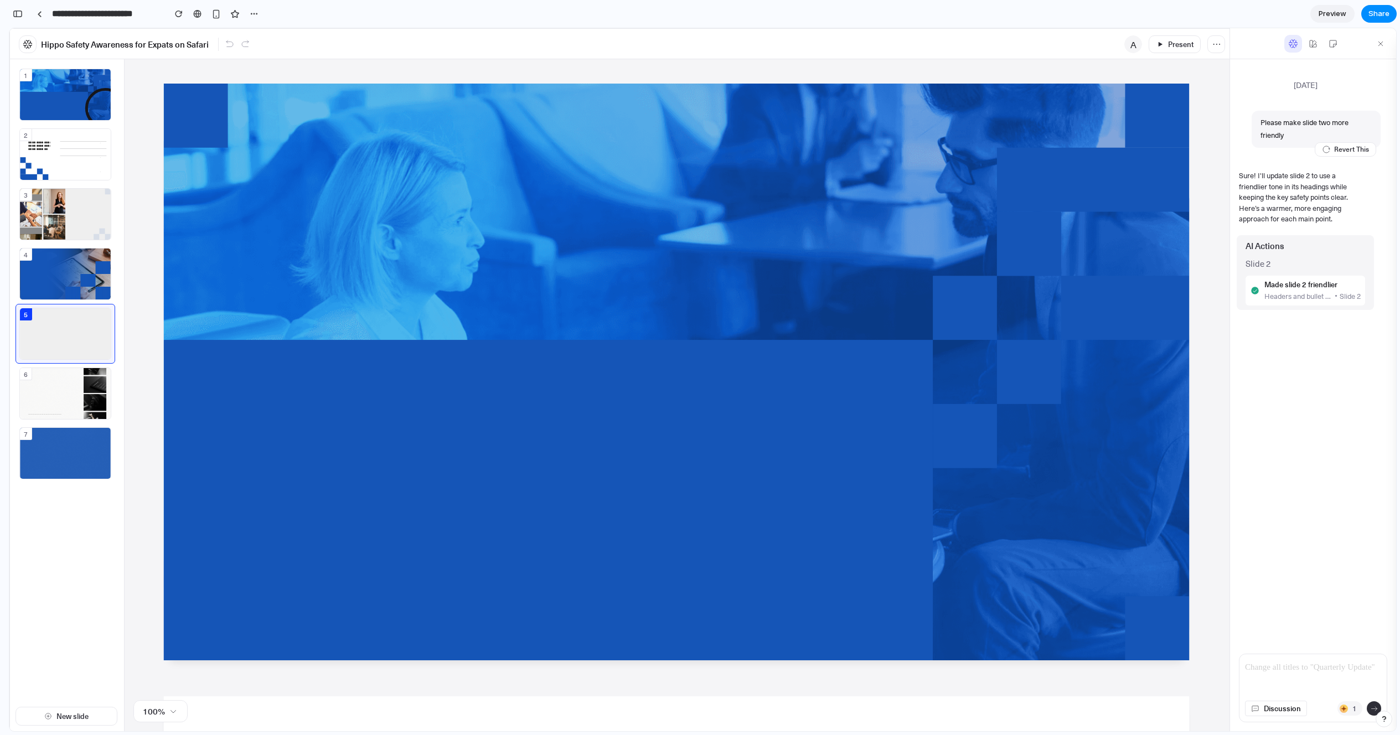
click at [514, 346] on img at bounding box center [676, 371] width 1025 height 577
click at [882, 443] on div "**********" at bounding box center [553, 454] width 684 height 170
click at [774, 407] on div "**********" at bounding box center [553, 454] width 684 height 170
click at [89, 258] on div "4" at bounding box center [65, 274] width 91 height 51
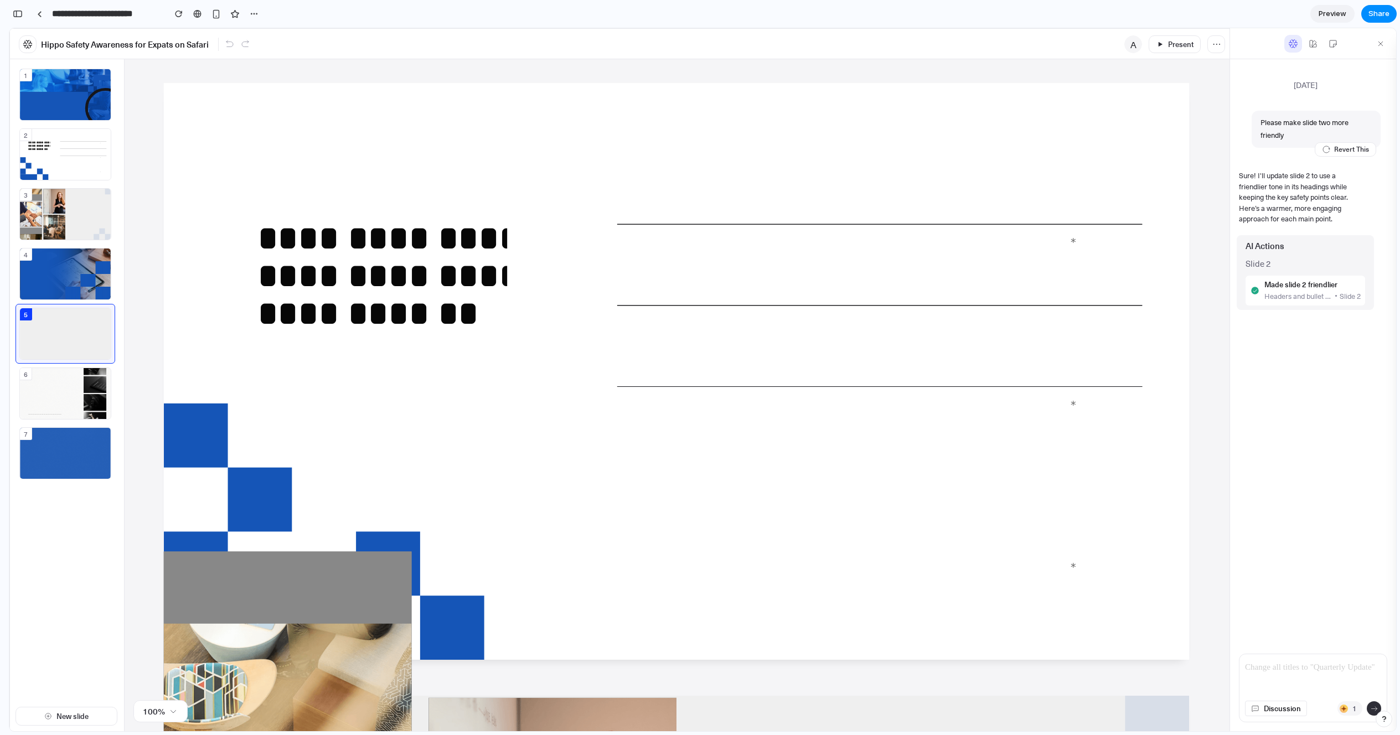
scroll to position [612, 0]
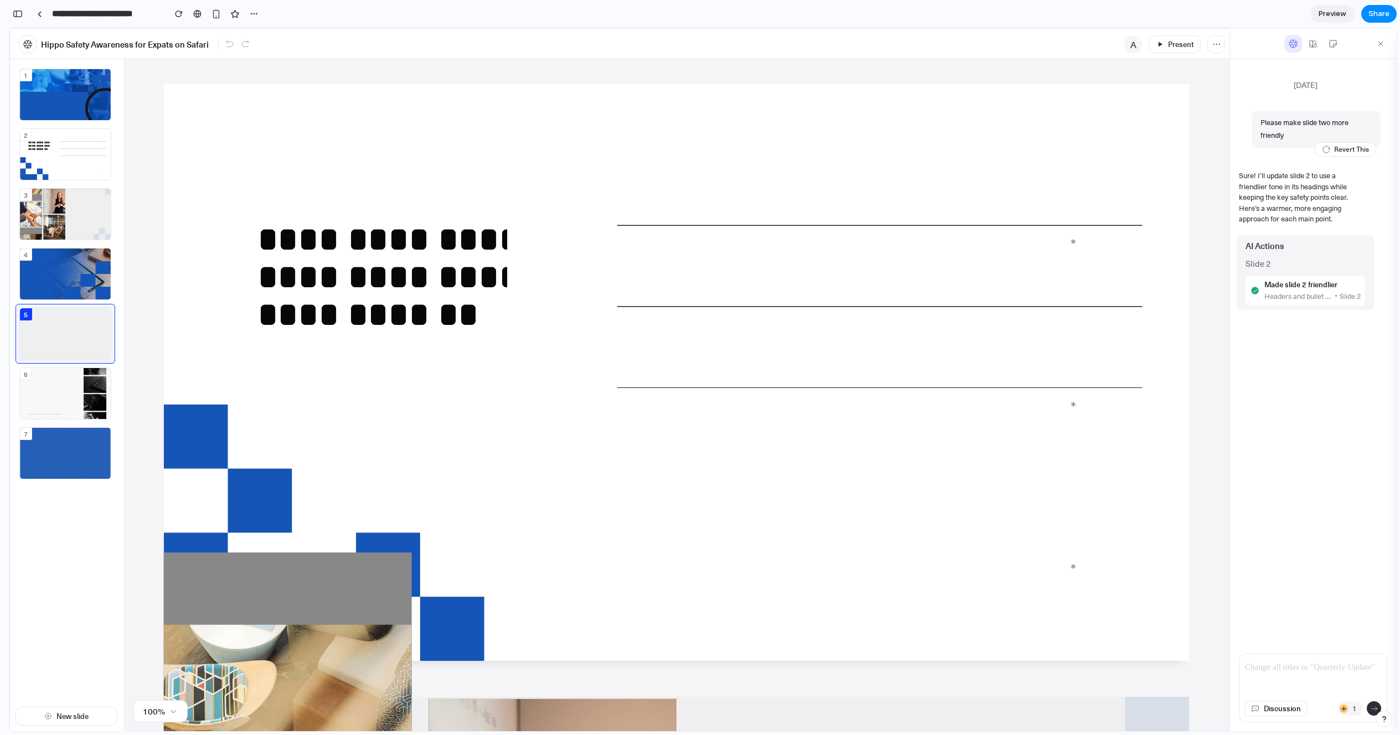
click at [582, 299] on div at bounding box center [676, 372] width 1025 height 577
